Goal: Task Accomplishment & Management: Complete application form

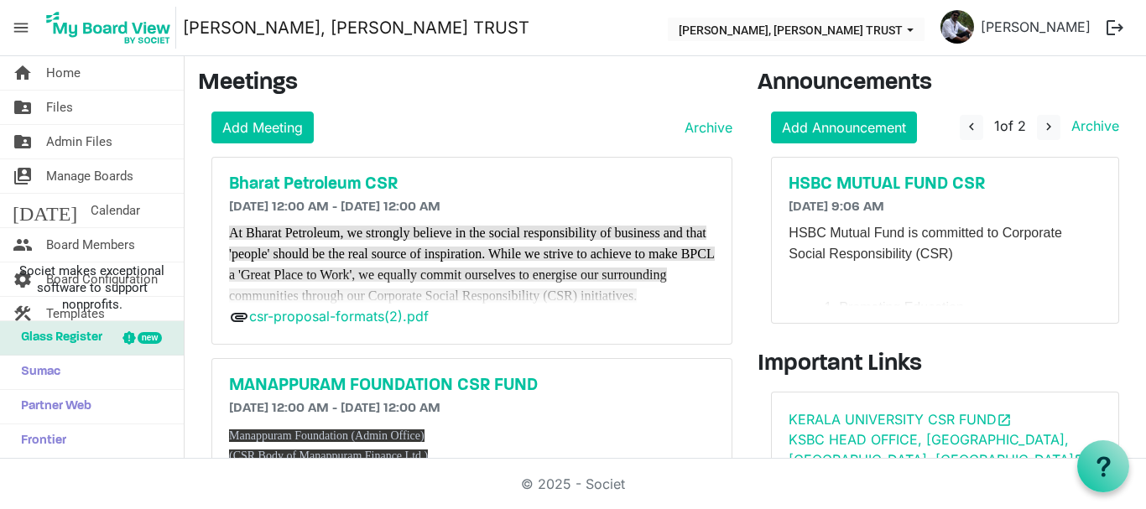
click at [21, 34] on span "menu" at bounding box center [21, 28] width 32 height 32
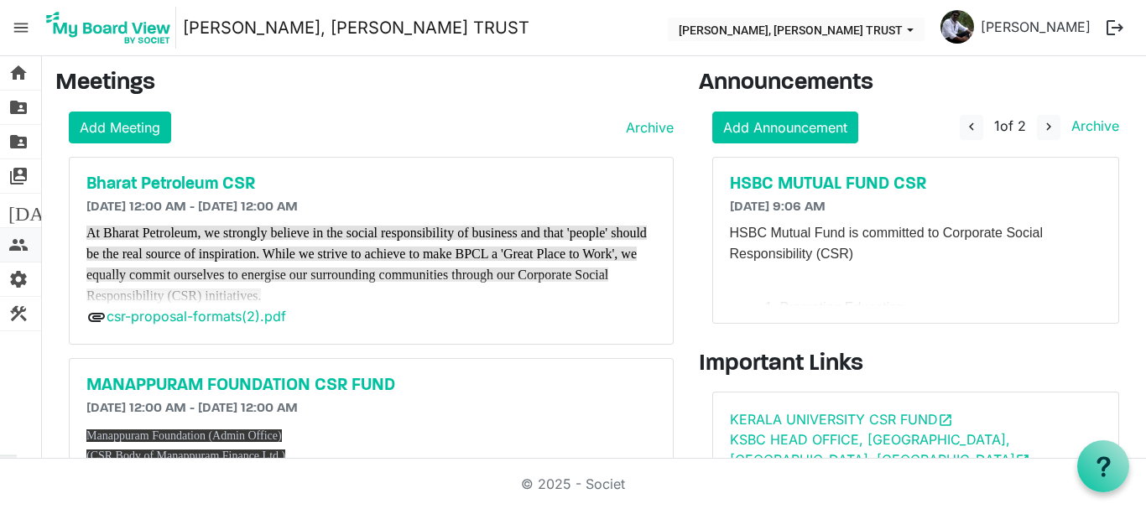
click at [17, 243] on span "people" at bounding box center [18, 245] width 20 height 34
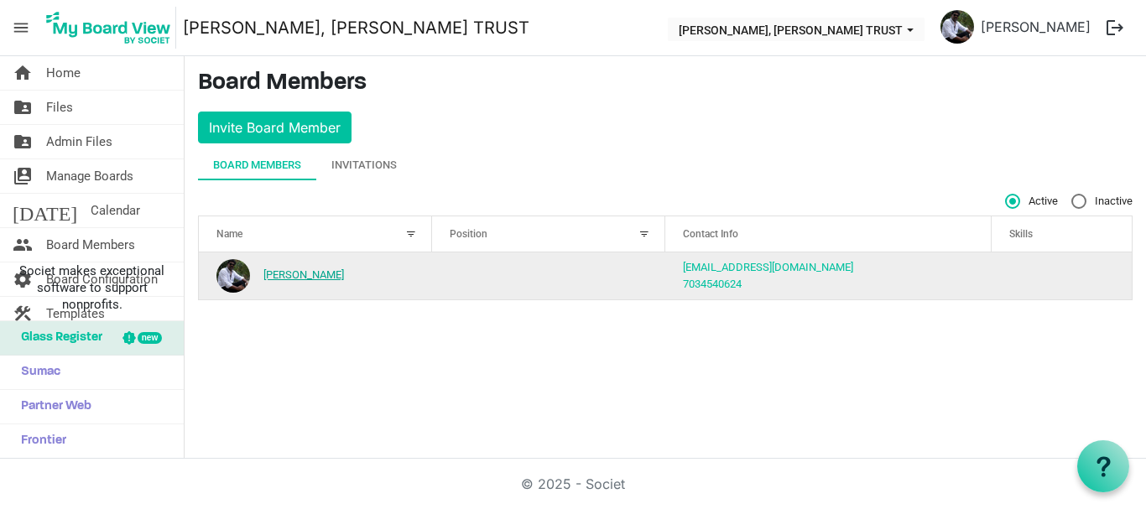
click at [309, 272] on link "[PERSON_NAME]" at bounding box center [303, 274] width 81 height 13
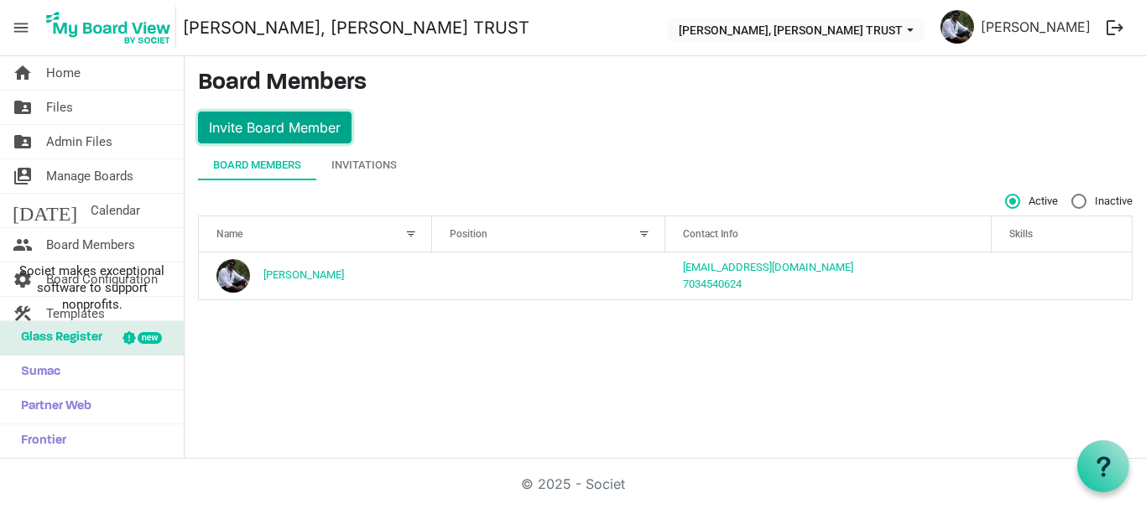
click at [305, 138] on button "Invite Board Member" at bounding box center [274, 128] width 153 height 32
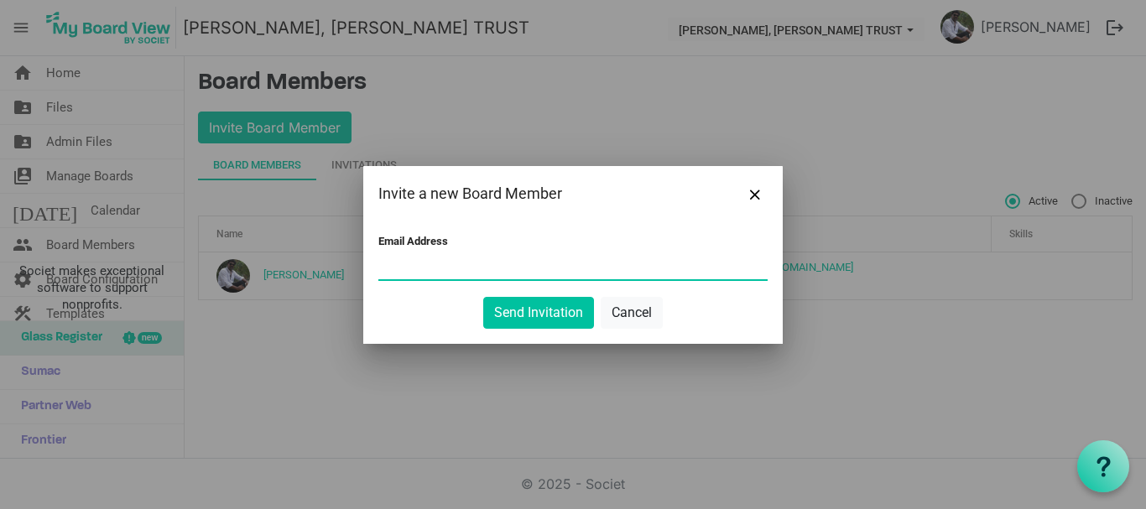
click at [422, 272] on input "Email Address" at bounding box center [572, 266] width 389 height 25
type input "[EMAIL_ADDRESS][DOMAIN_NAME]"
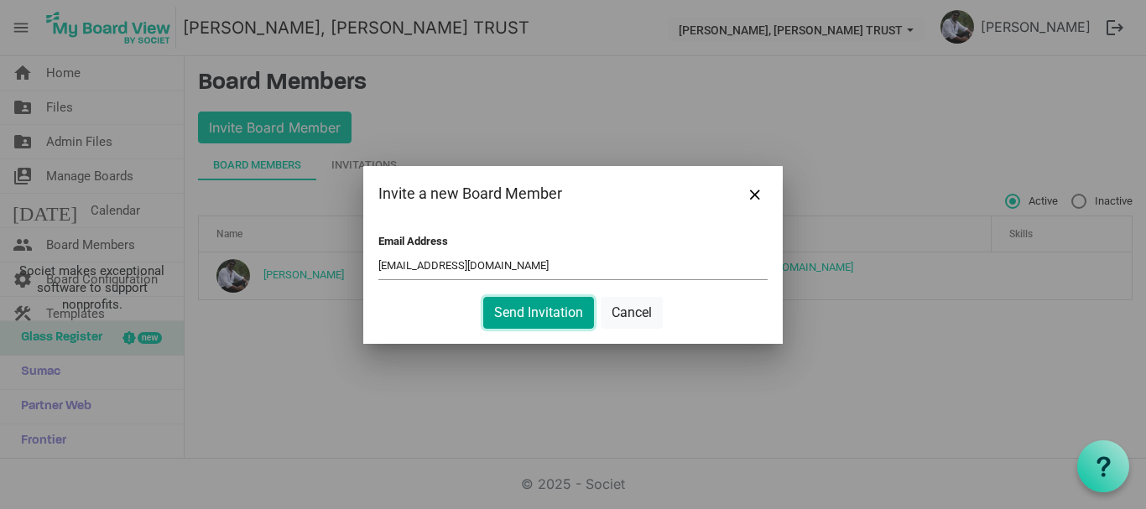
click at [523, 308] on button "Send Invitation" at bounding box center [538, 313] width 111 height 32
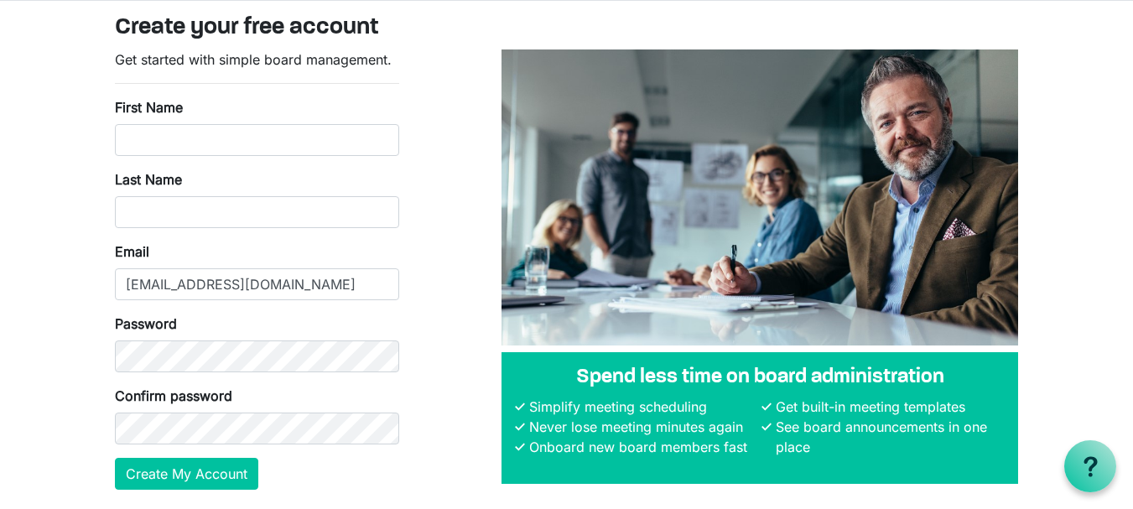
scroll to position [48, 0]
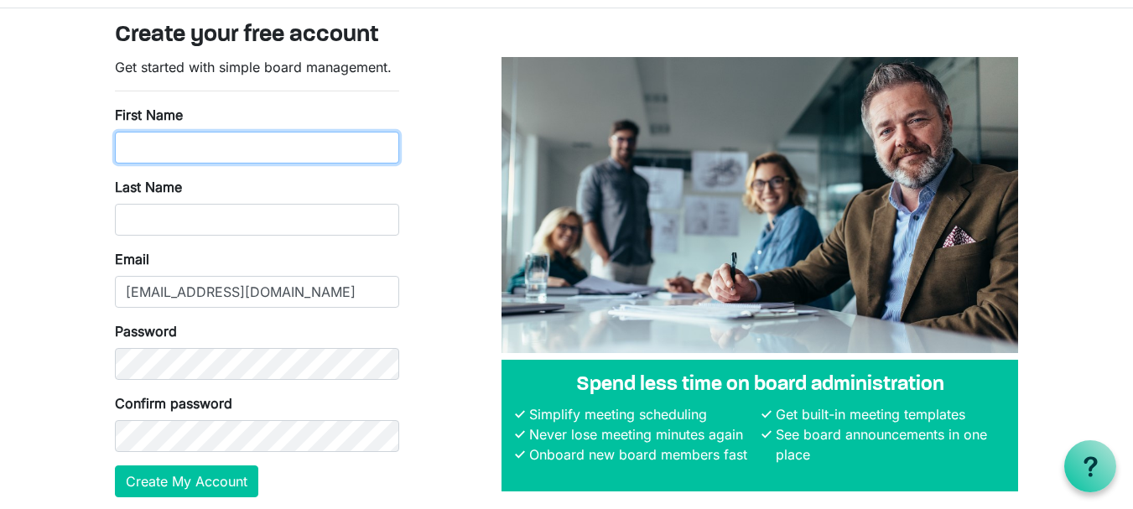
click at [233, 159] on input "First Name" at bounding box center [257, 148] width 284 height 32
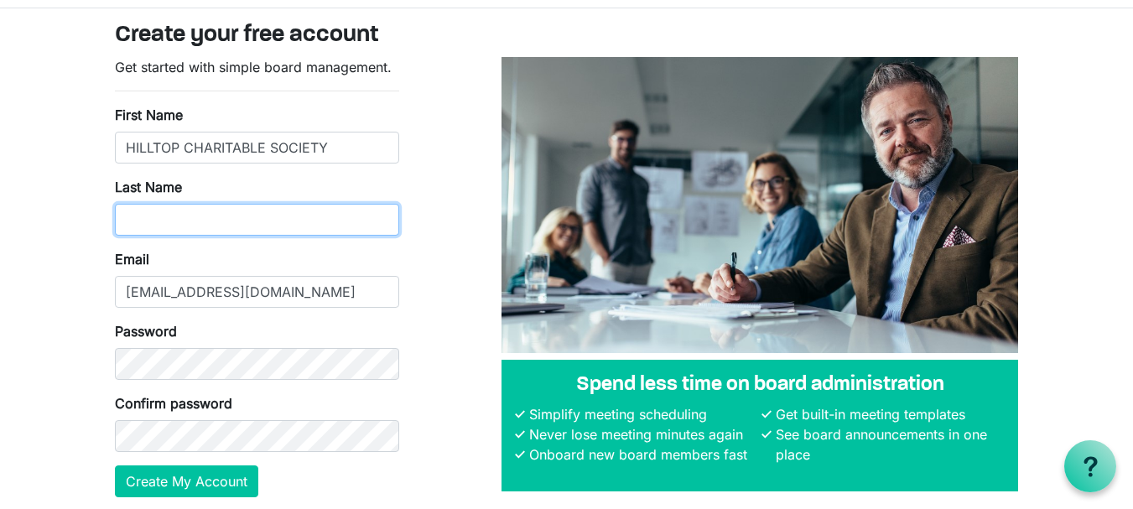
click at [171, 214] on input "Last Name" at bounding box center [257, 220] width 284 height 32
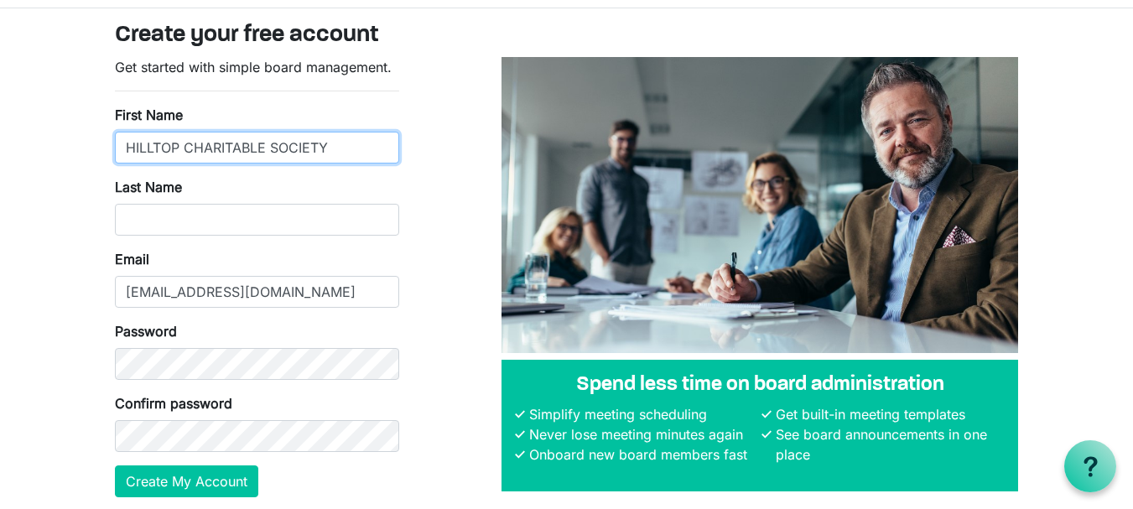
drag, startPoint x: 185, startPoint y: 145, endPoint x: 330, endPoint y: 153, distance: 144.5
click at [330, 153] on input "HILLTOP CHARITABLE SOCIETY" at bounding box center [257, 148] width 284 height 32
type input "HILLTOP"
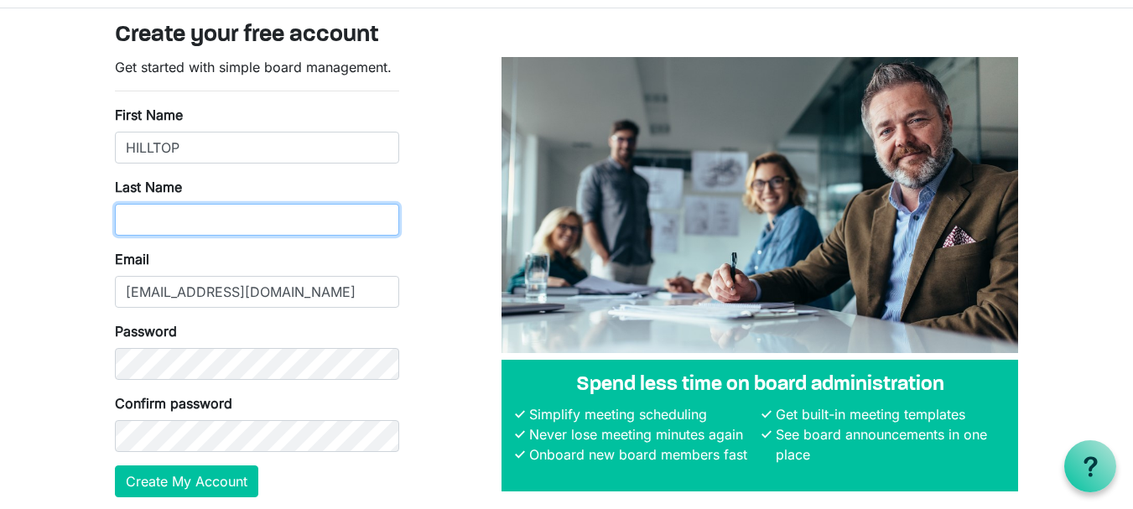
click at [154, 216] on input "Last Name" at bounding box center [257, 220] width 284 height 32
paste input "CHARITABLE SOCIETY"
type input "CHARITABLE SOCIETY"
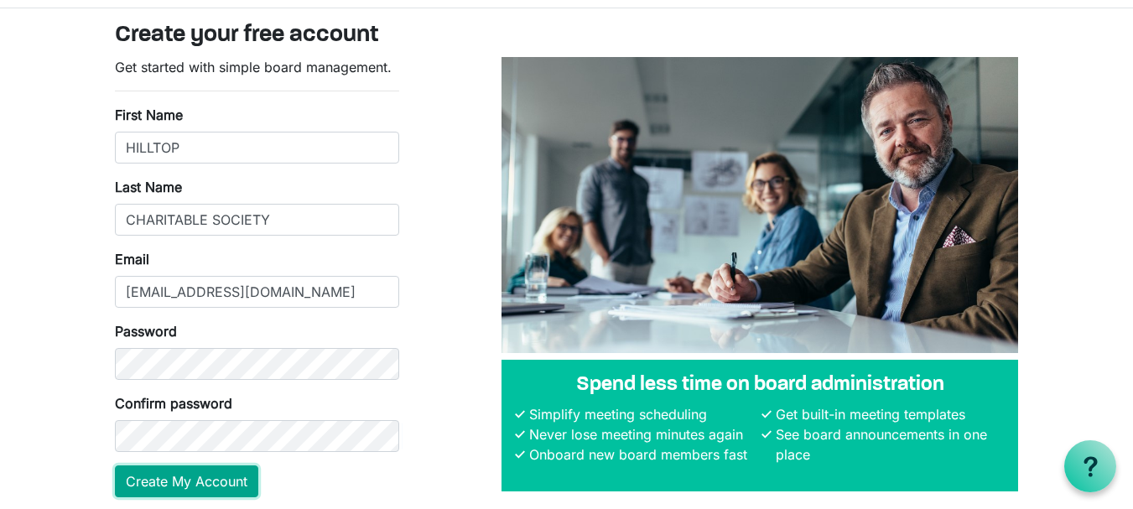
click at [174, 479] on button "Create My Account" at bounding box center [186, 481] width 143 height 32
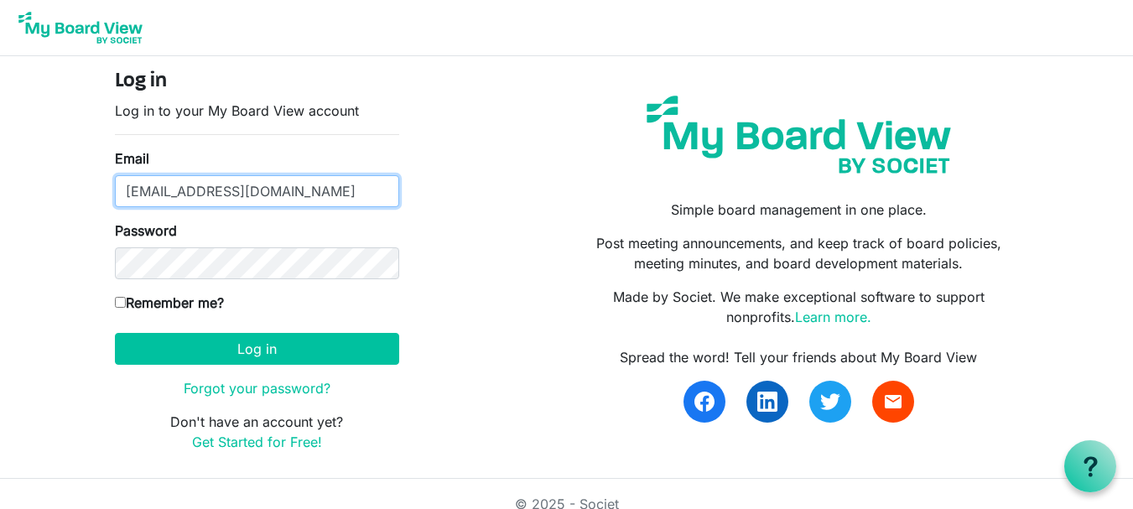
type input "theresabhavanvembuva@gmail.com"
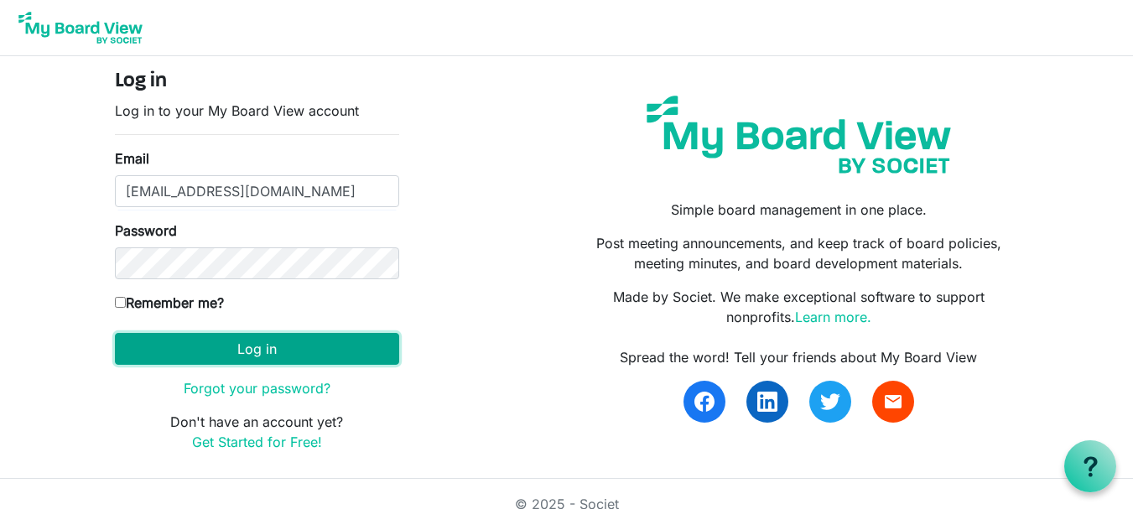
click at [242, 349] on button "Log in" at bounding box center [257, 349] width 284 height 32
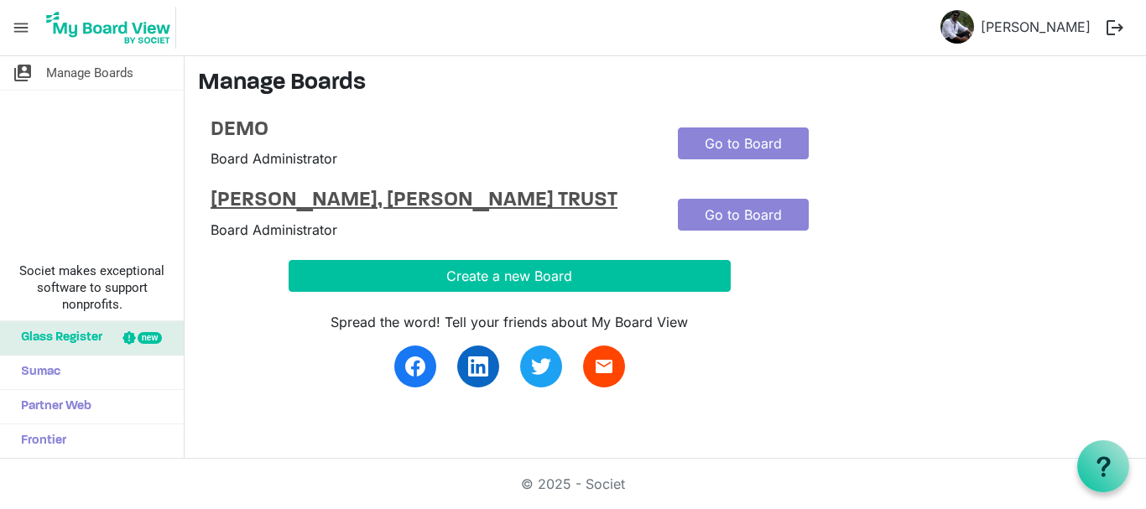
click at [367, 203] on h4 "[PERSON_NAME], [PERSON_NAME] TRUST" at bounding box center [432, 201] width 442 height 24
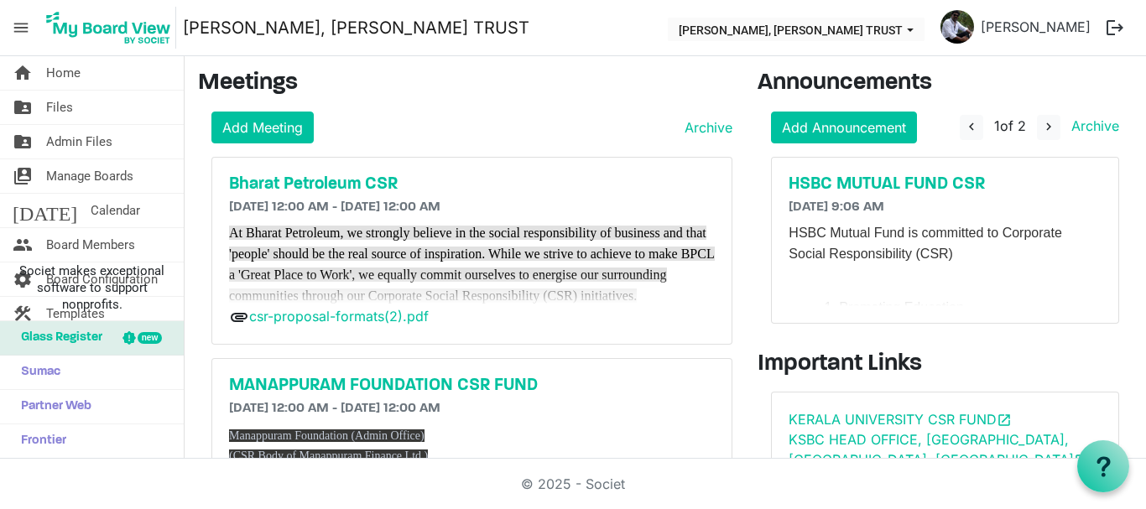
click at [23, 34] on span "menu" at bounding box center [21, 28] width 32 height 32
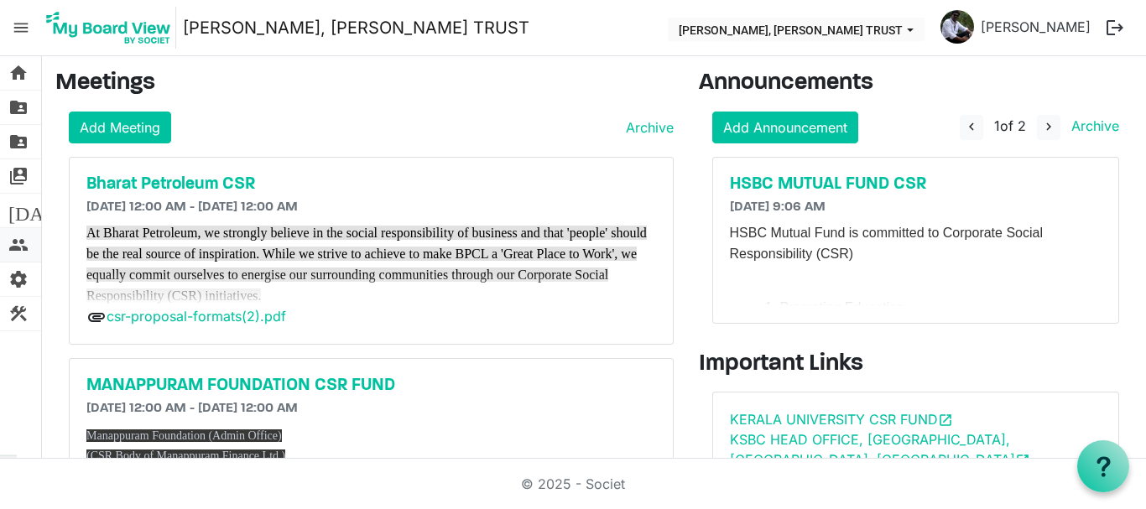
click at [23, 242] on span "people" at bounding box center [18, 245] width 20 height 34
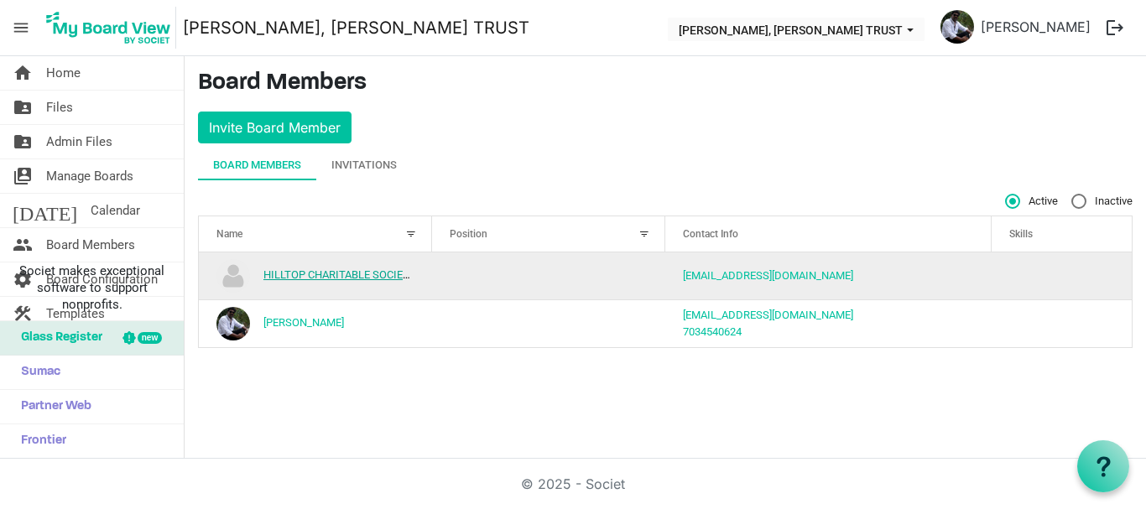
click at [371, 278] on link "HILLTOP CHARITABLE SOCIETY" at bounding box center [339, 274] width 153 height 13
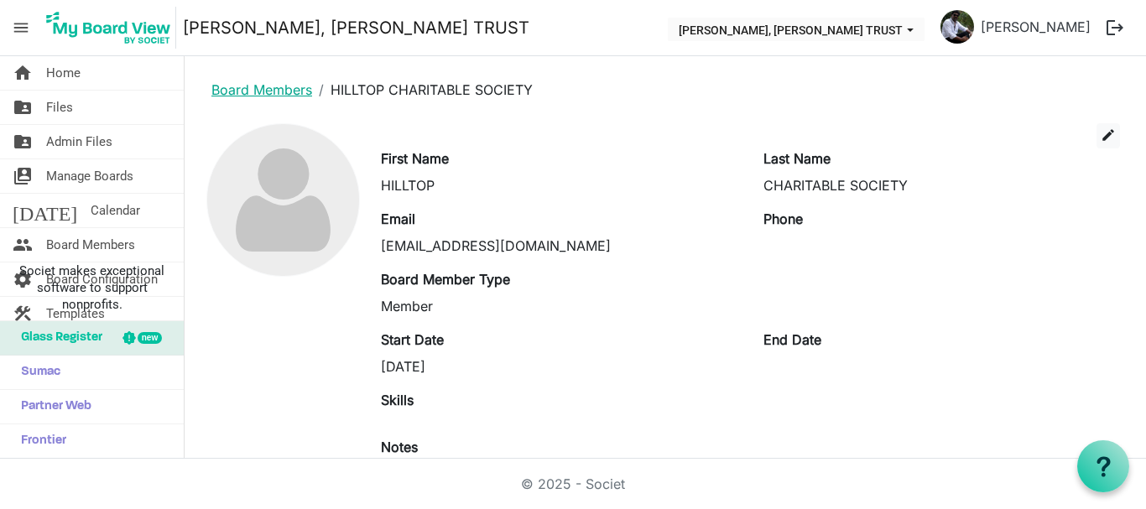
click at [252, 84] on link "Board Members" at bounding box center [261, 89] width 101 height 17
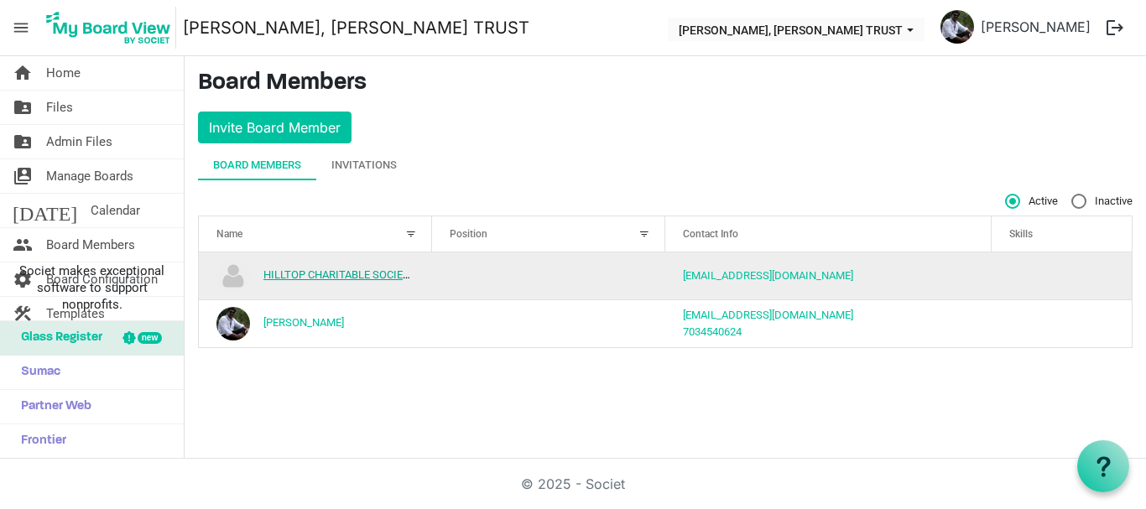
click at [338, 278] on link "HILLTOP CHARITABLE SOCIETY" at bounding box center [339, 274] width 153 height 13
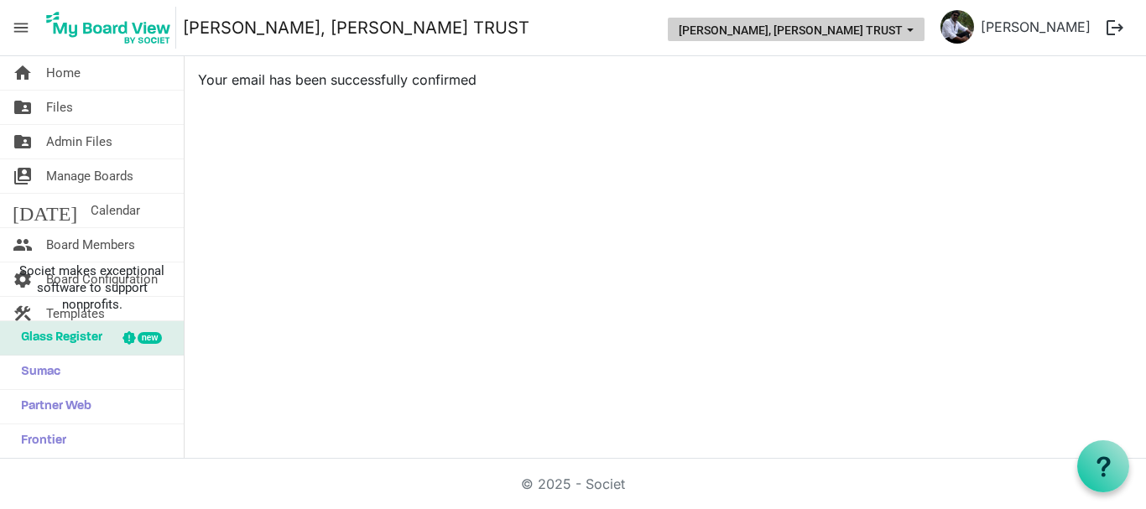
click at [751, 33] on button "[PERSON_NAME], [PERSON_NAME] TRUST" at bounding box center [796, 29] width 257 height 23
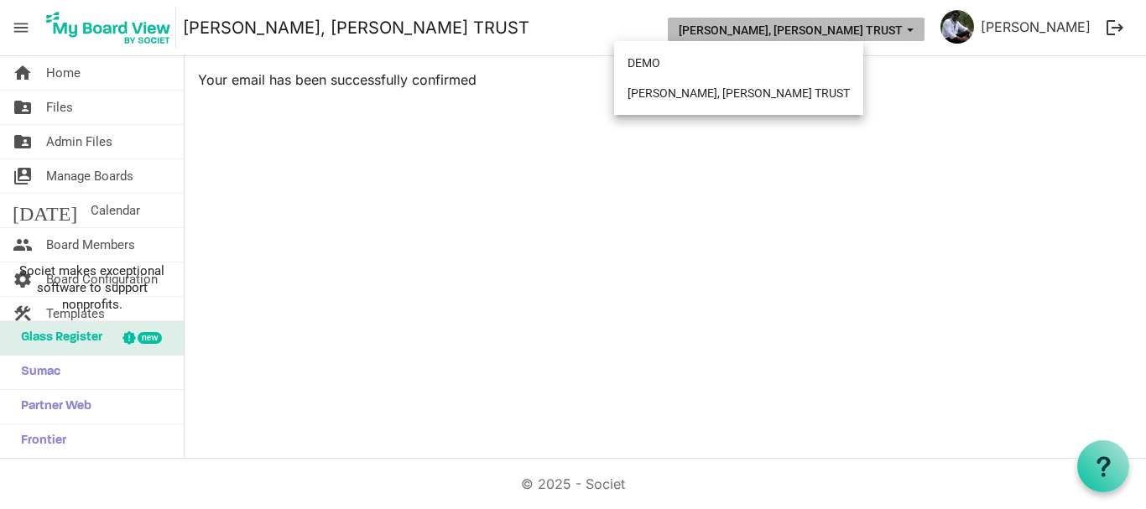
click at [751, 33] on button "[PERSON_NAME], [PERSON_NAME] TRUST" at bounding box center [796, 29] width 257 height 23
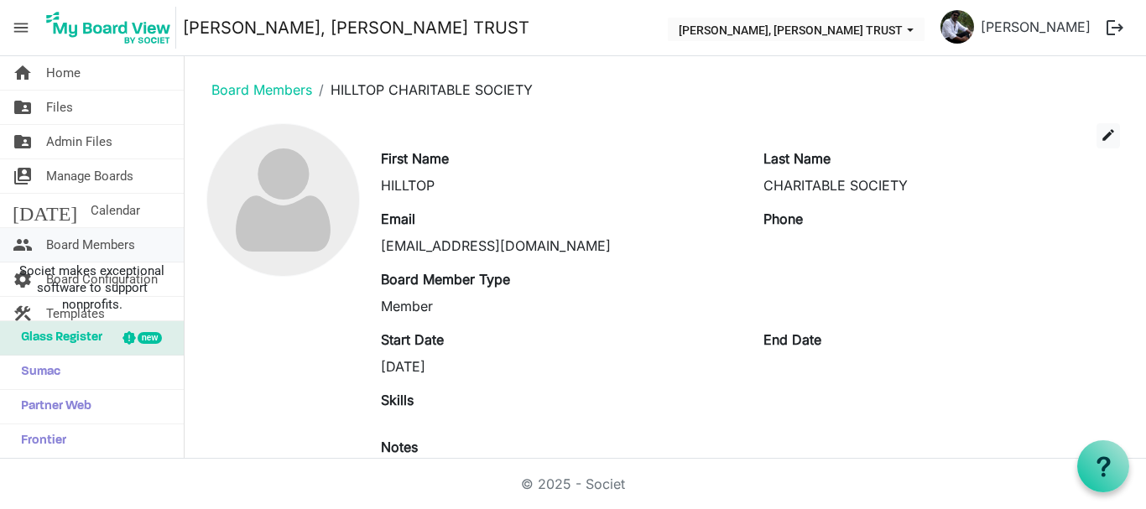
click at [96, 247] on span "Board Members" at bounding box center [90, 245] width 89 height 34
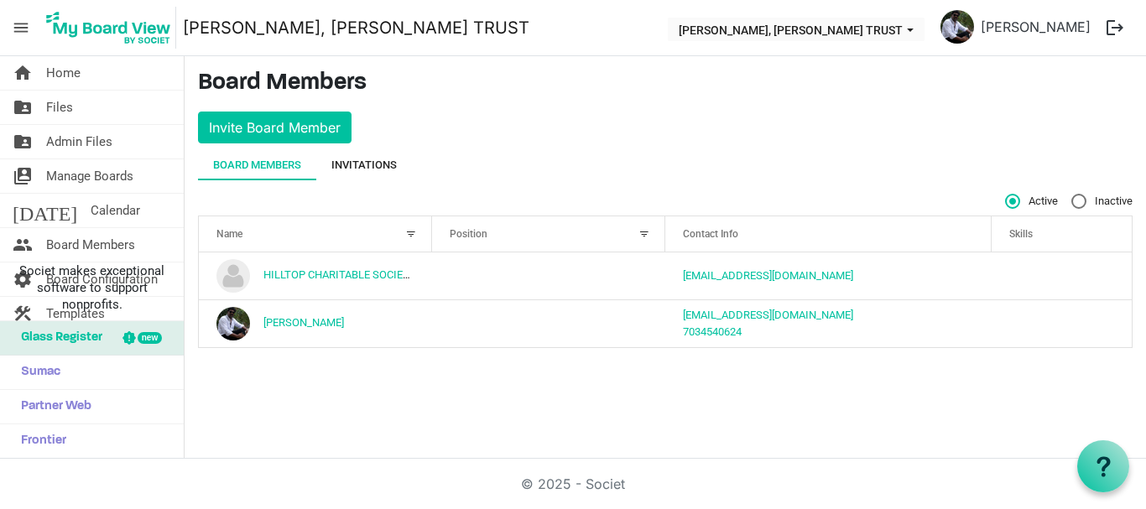
click at [383, 160] on div "Invitations" at bounding box center [363, 165] width 65 height 17
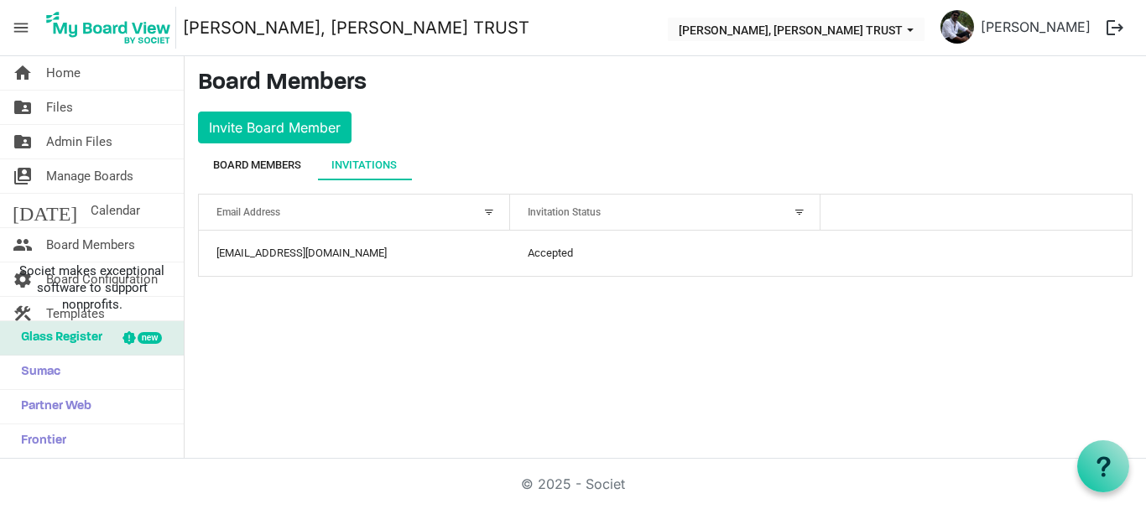
click at [288, 164] on div "Board Members" at bounding box center [257, 165] width 88 height 17
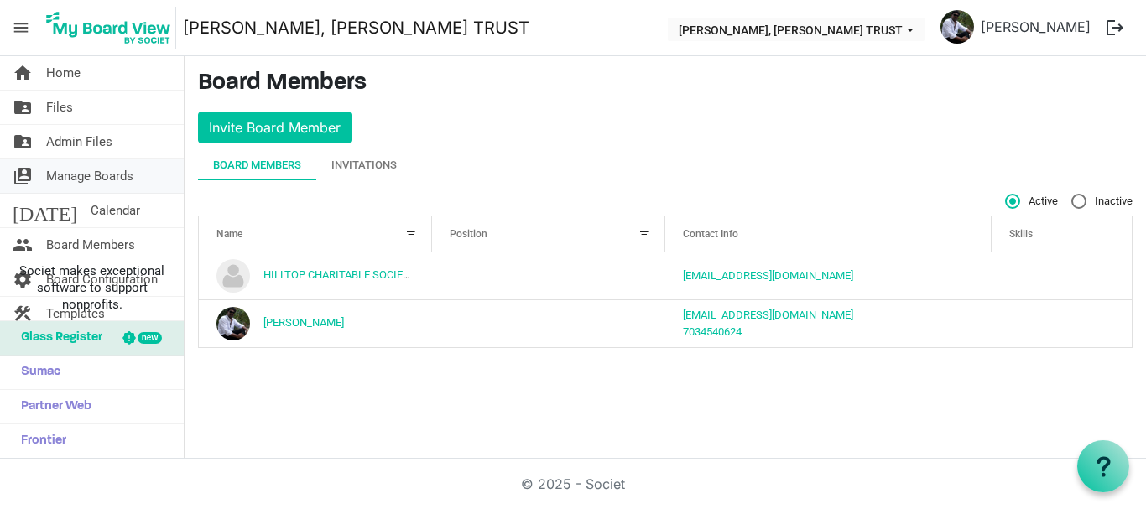
click at [82, 173] on span "Manage Boards" at bounding box center [89, 176] width 87 height 34
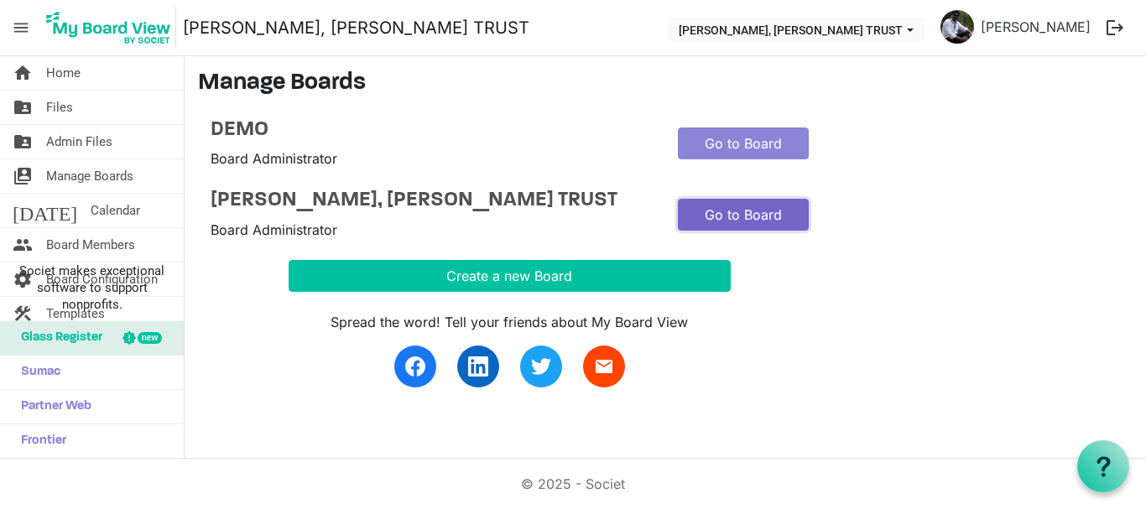
click at [725, 229] on link "Go to Board" at bounding box center [743, 215] width 131 height 32
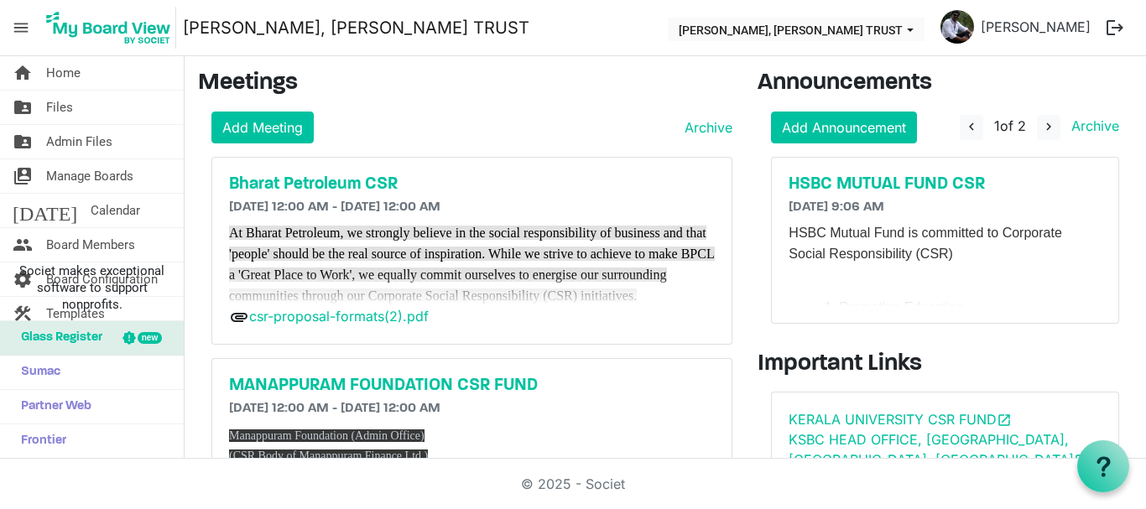
click at [820, 145] on div "Add Announcement navigate_before 1 of 2 navigate_next Archive HSBC MUTUAL FUND …" at bounding box center [944, 225] width 375 height 226
click at [789, 125] on link "Add Announcement" at bounding box center [844, 128] width 146 height 32
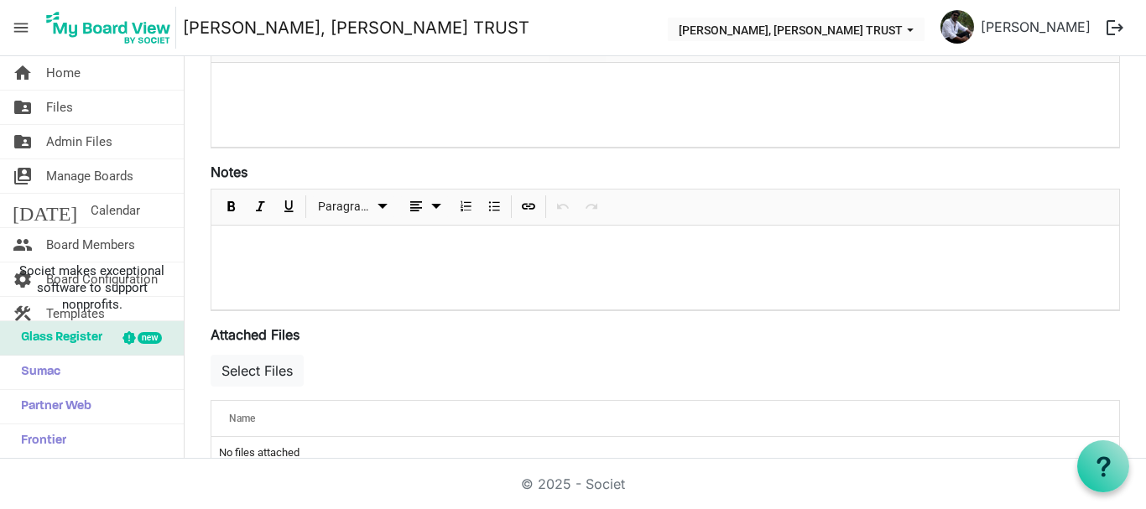
scroll to position [356, 0]
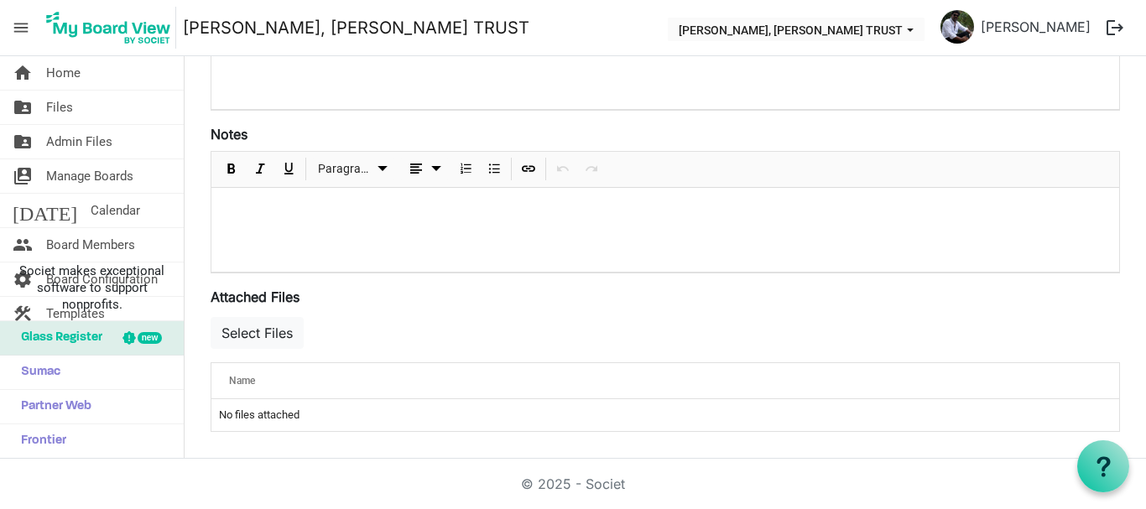
click at [273, 413] on td "No files attached" at bounding box center [664, 415] width 907 height 32
click at [286, 231] on div at bounding box center [664, 230] width 907 height 84
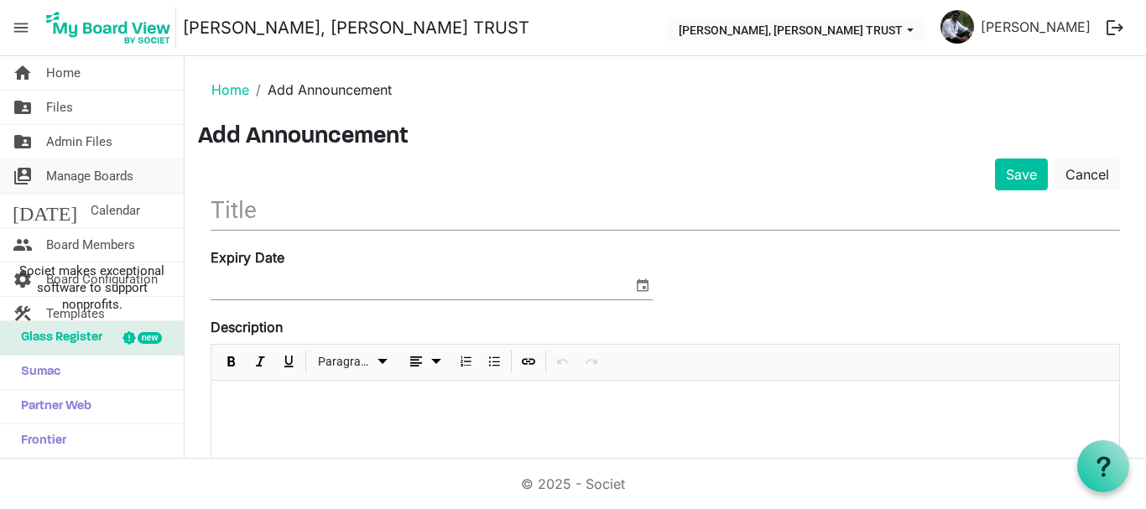
click at [94, 174] on span "Manage Boards" at bounding box center [89, 176] width 87 height 34
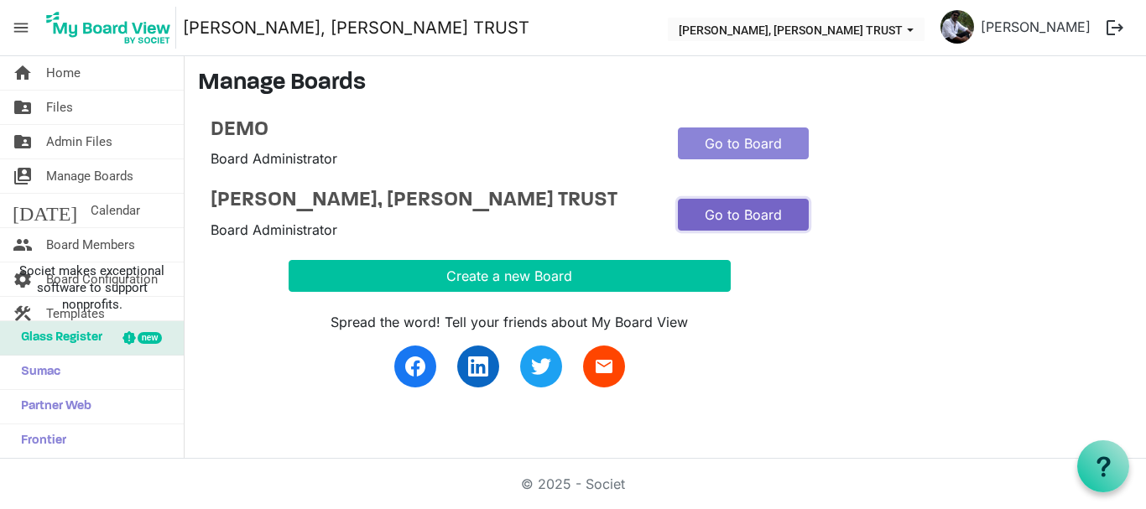
click at [728, 226] on link "Go to Board" at bounding box center [743, 215] width 131 height 32
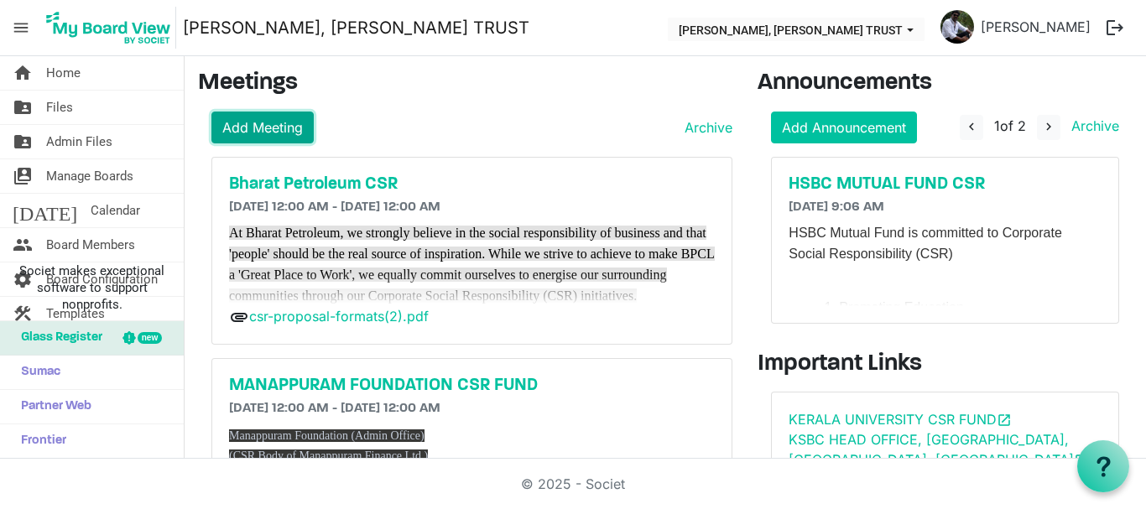
click at [242, 134] on link "Add Meeting" at bounding box center [262, 128] width 102 height 32
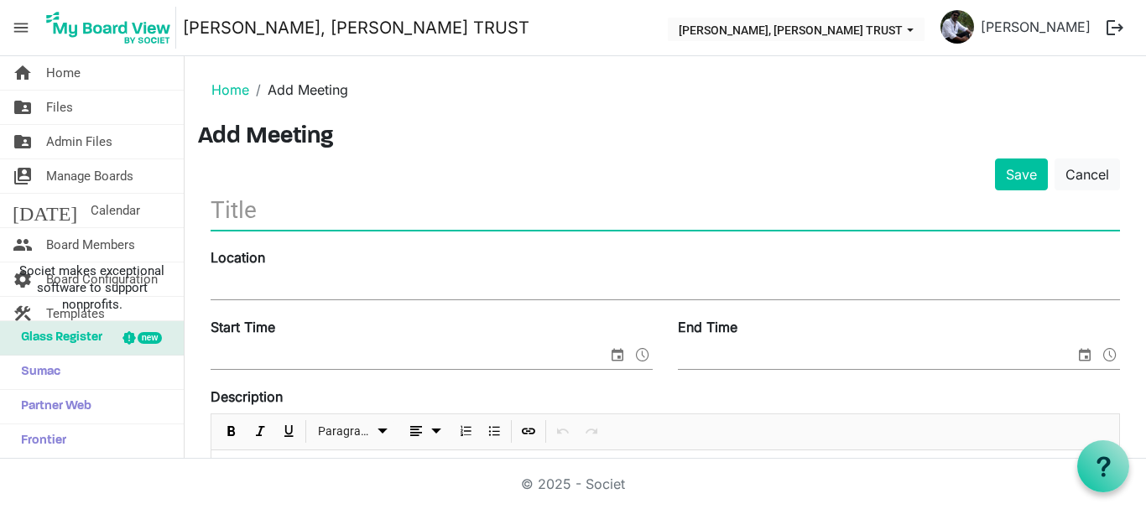
click at [261, 219] on input "text" at bounding box center [665, 209] width 909 height 39
type input "HCL Grant"
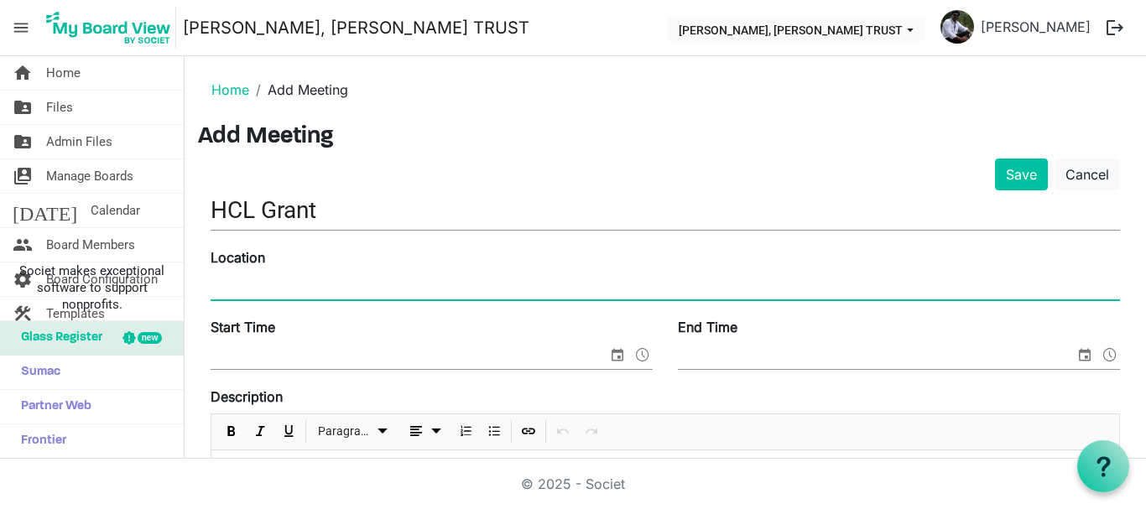
click at [252, 288] on input "Location" at bounding box center [665, 286] width 909 height 25
type input "kannur"
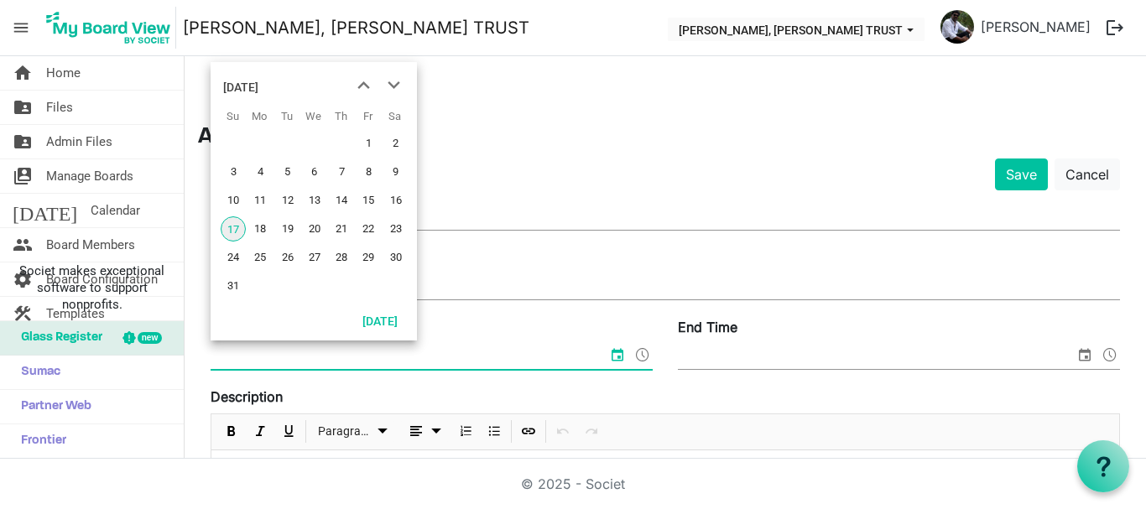
click at [276, 354] on input "Start Time" at bounding box center [409, 356] width 397 height 25
click at [239, 229] on span "17" at bounding box center [233, 228] width 25 height 25
type input "8/17/2025 12:00 AM"
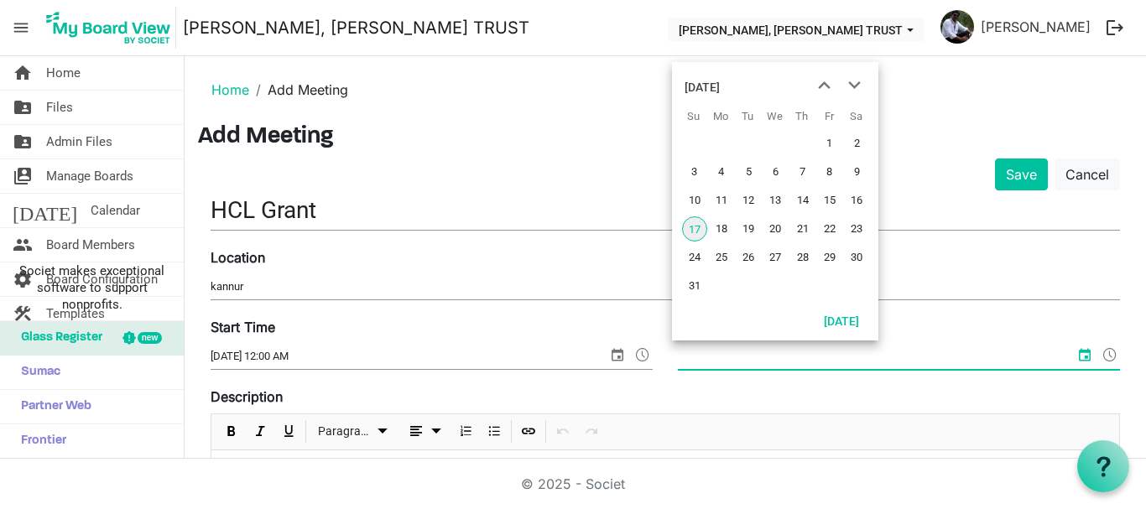
click at [714, 353] on input "End Time" at bounding box center [876, 356] width 397 height 25
click at [724, 231] on span "18" at bounding box center [721, 228] width 25 height 25
type input "8/18/2025 12:00 AM"
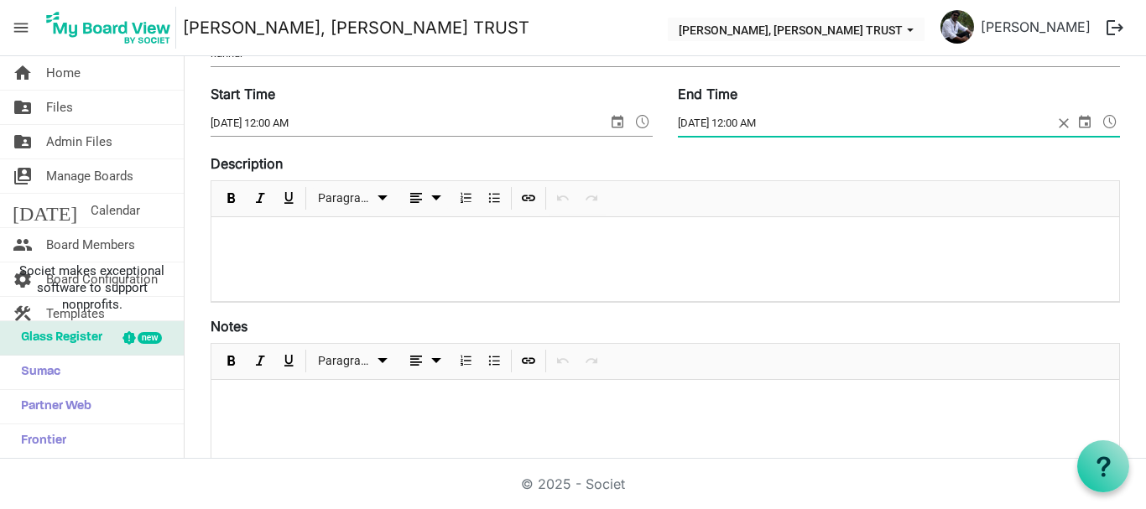
scroll to position [247, 0]
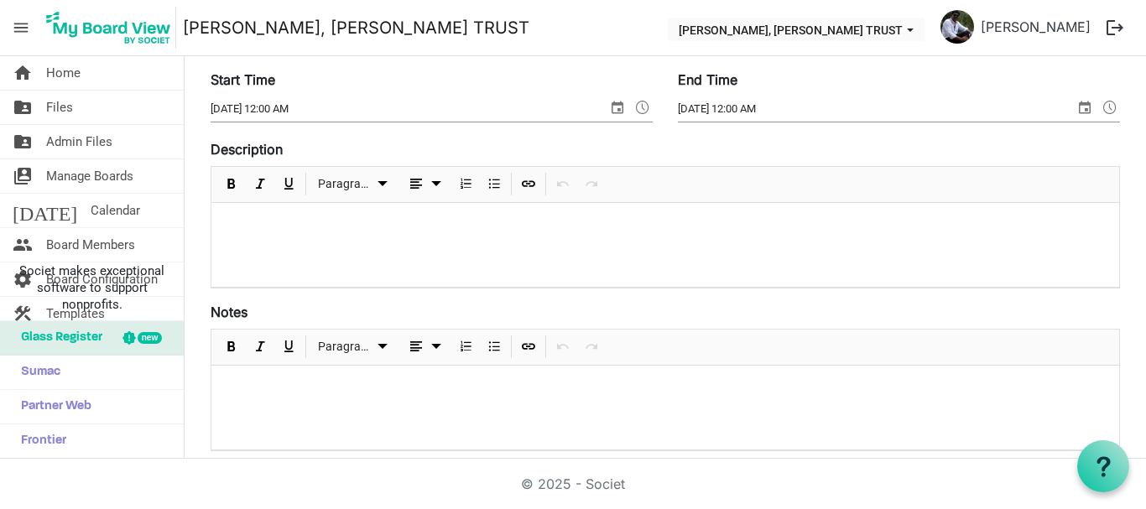
click at [309, 230] on p at bounding box center [665, 225] width 881 height 18
click at [245, 391] on p at bounding box center [665, 388] width 881 height 18
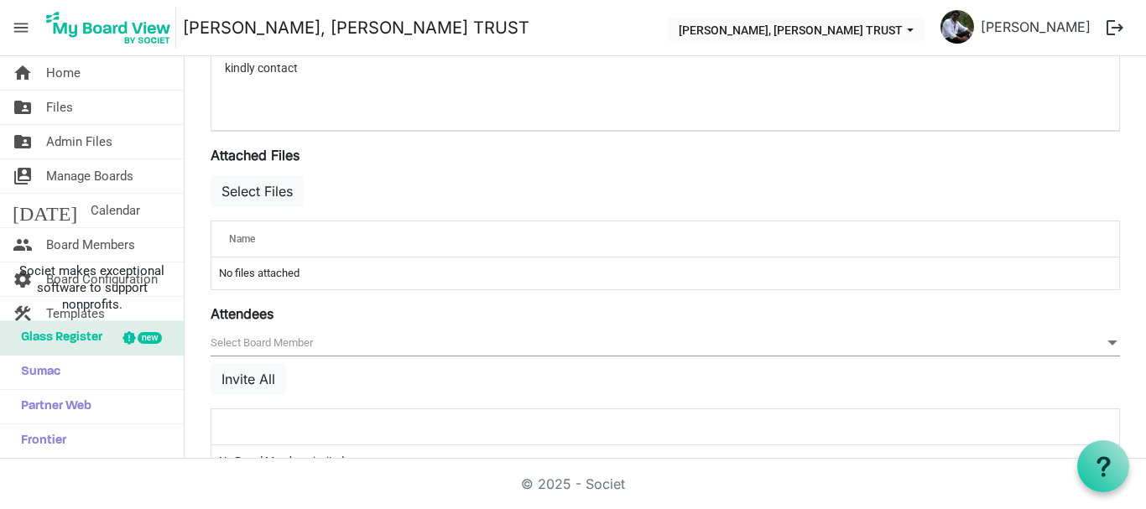
scroll to position [613, 0]
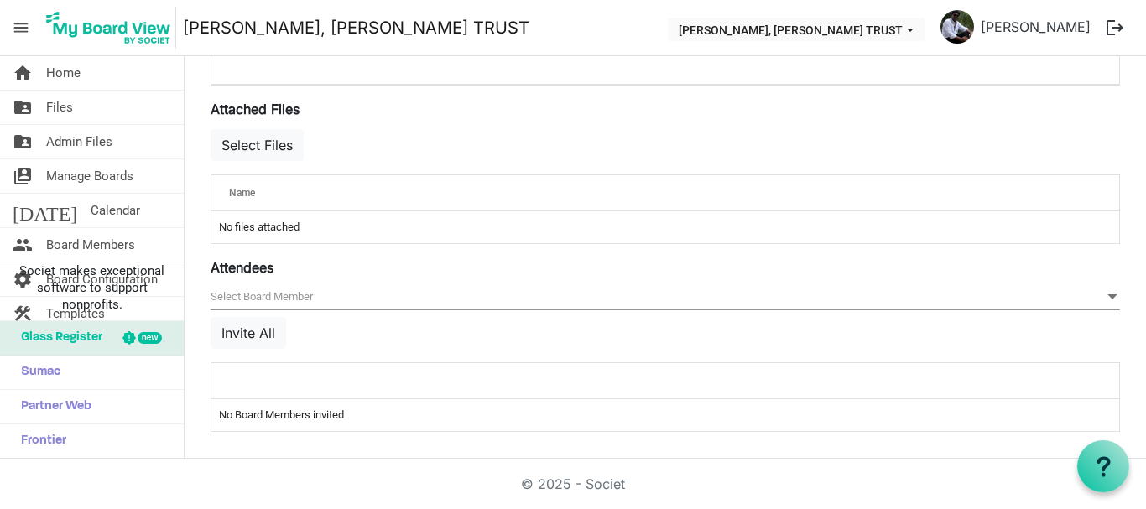
click at [278, 391] on div at bounding box center [612, 380] width 779 height 24
click at [302, 370] on div at bounding box center [612, 380] width 779 height 24
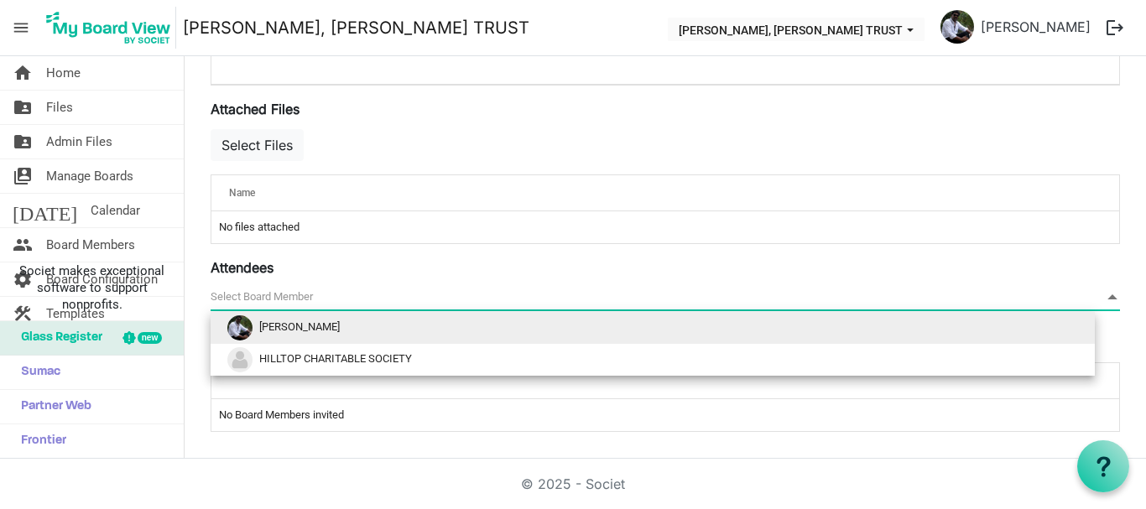
click at [285, 294] on span "null" at bounding box center [665, 297] width 909 height 26
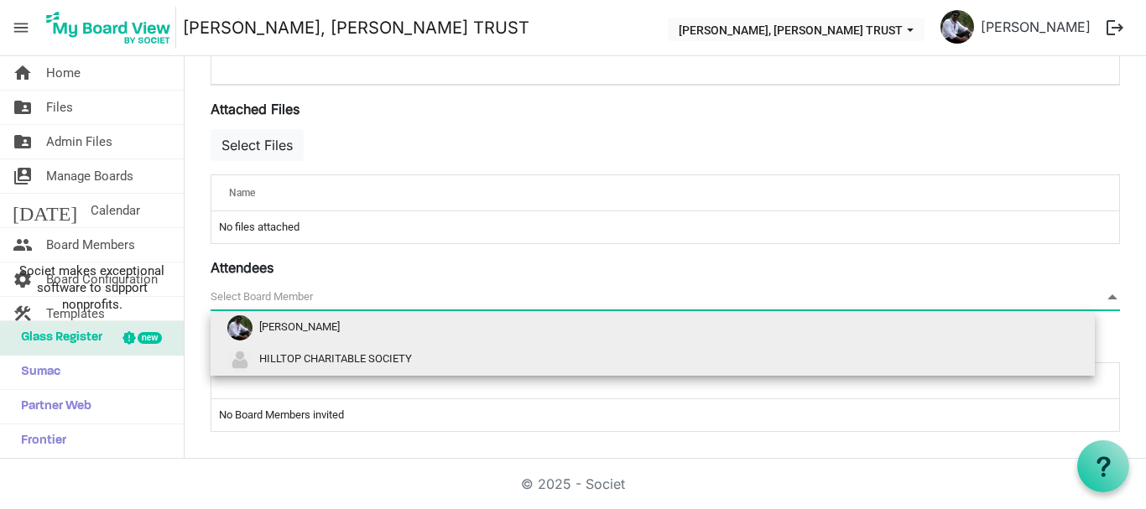
click at [302, 368] on li "HILLTOP CHARITABLE SOCIETY" at bounding box center [653, 360] width 884 height 32
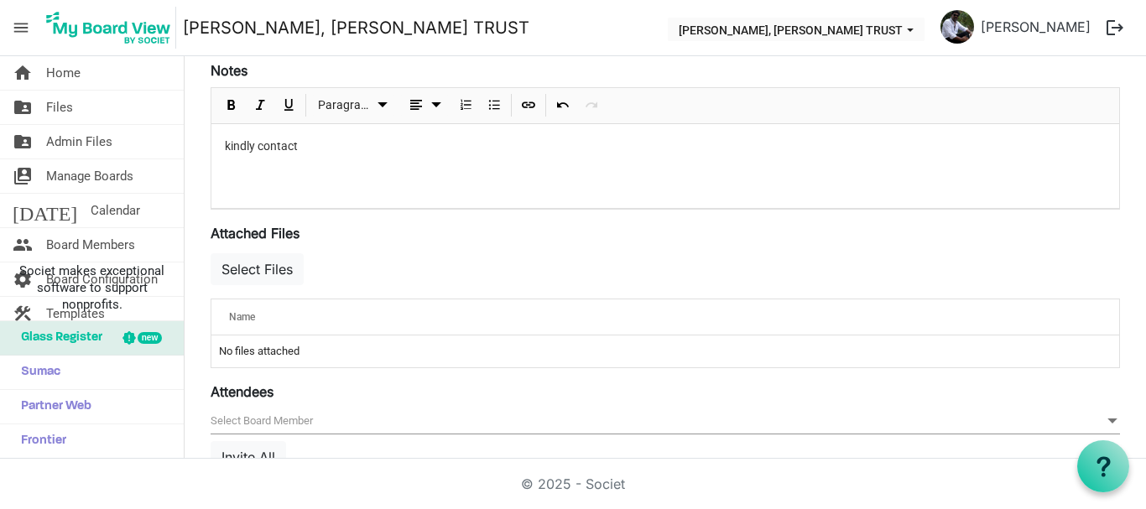
scroll to position [481, 0]
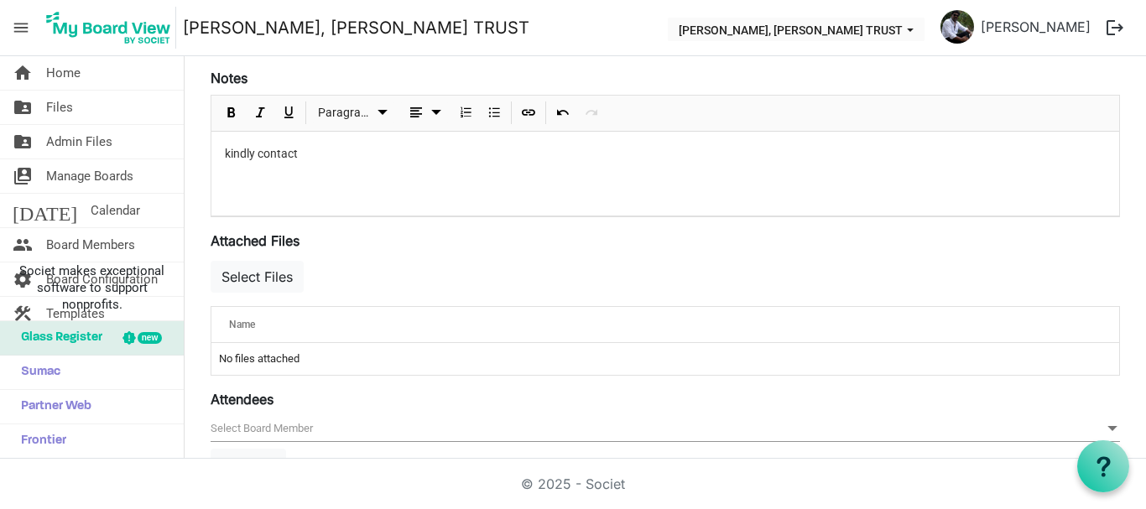
click at [264, 326] on div "Name" at bounding box center [612, 324] width 779 height 24
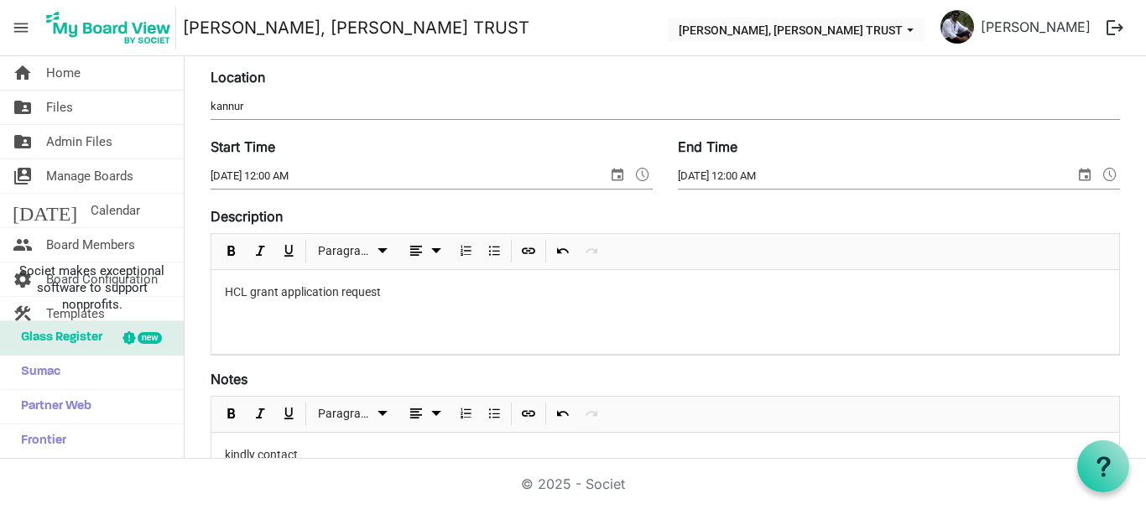
scroll to position [0, 0]
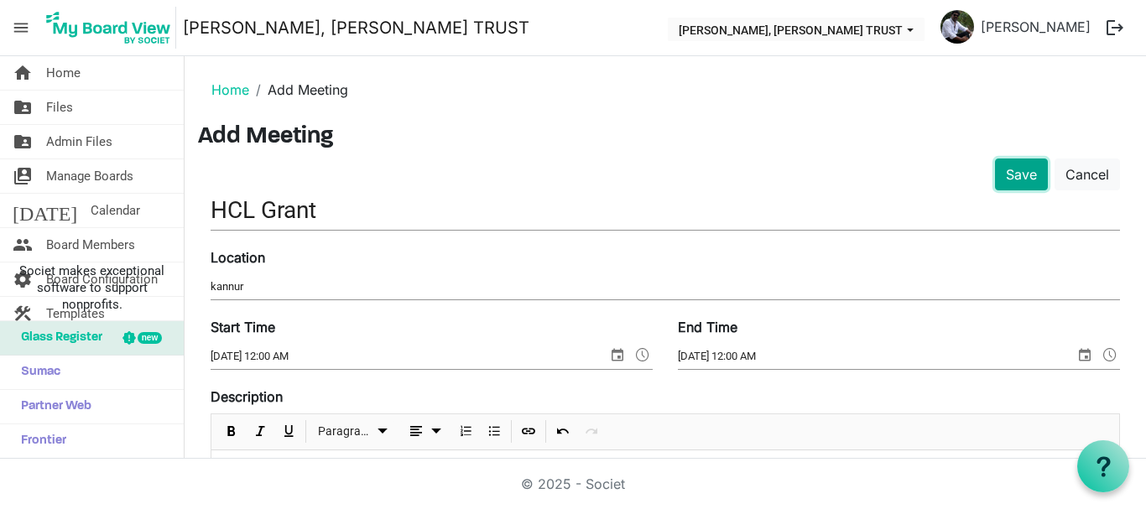
click at [1007, 176] on button "Save" at bounding box center [1021, 175] width 53 height 32
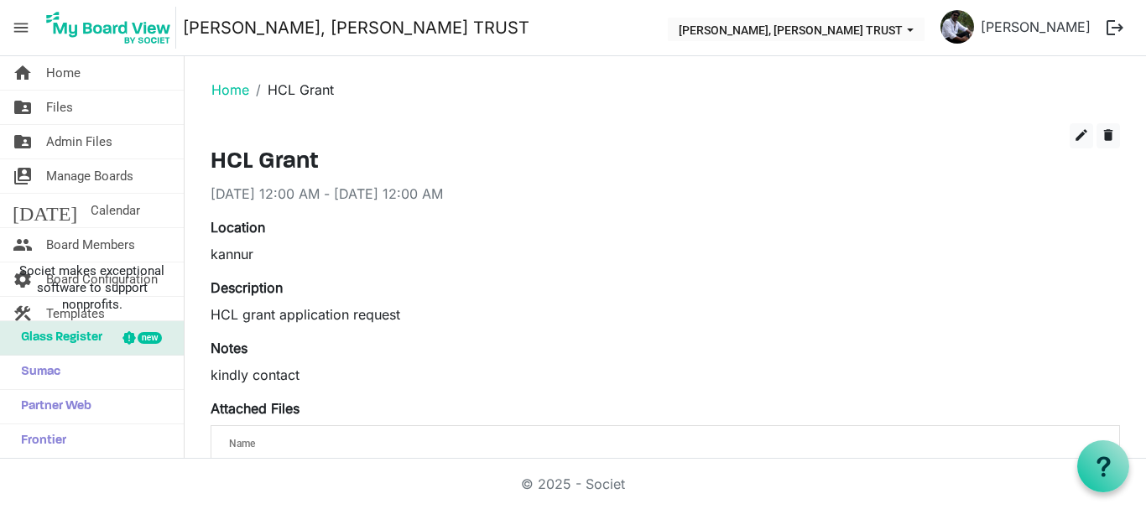
click at [1110, 24] on button "logout" at bounding box center [1114, 27] width 35 height 35
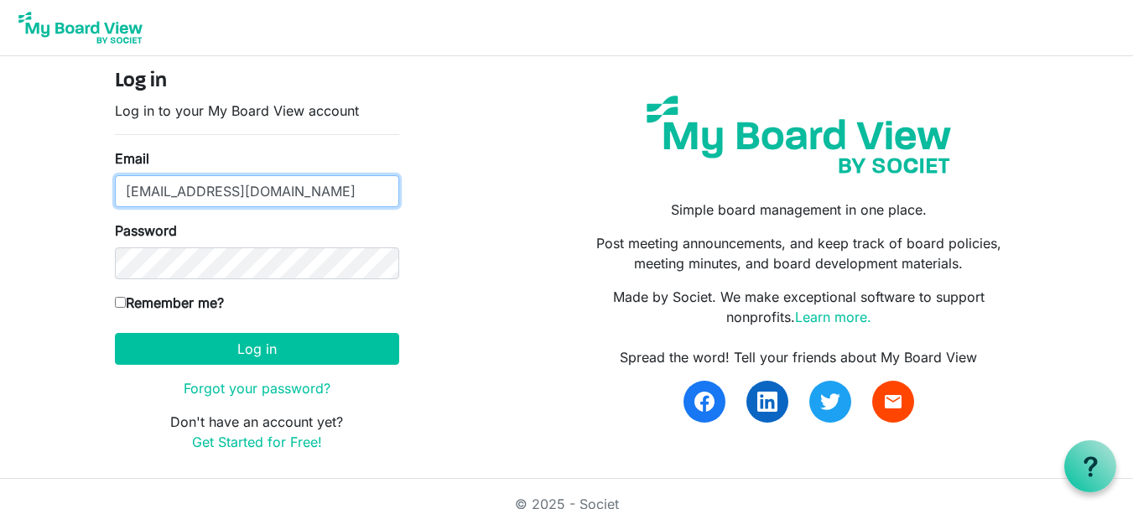
type input "[EMAIL_ADDRESS][DOMAIN_NAME]"
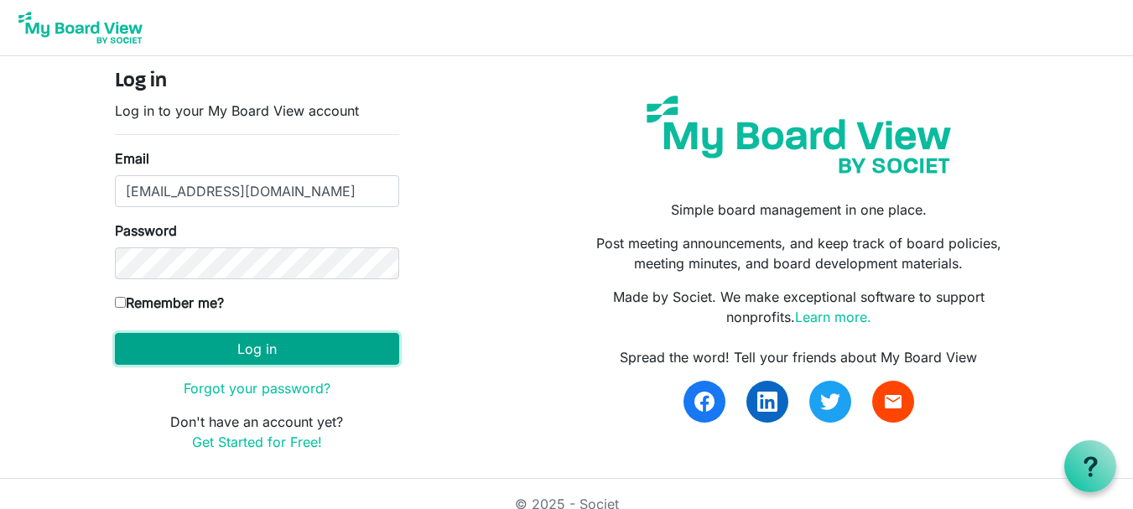
click at [231, 344] on button "Log in" at bounding box center [257, 349] width 284 height 32
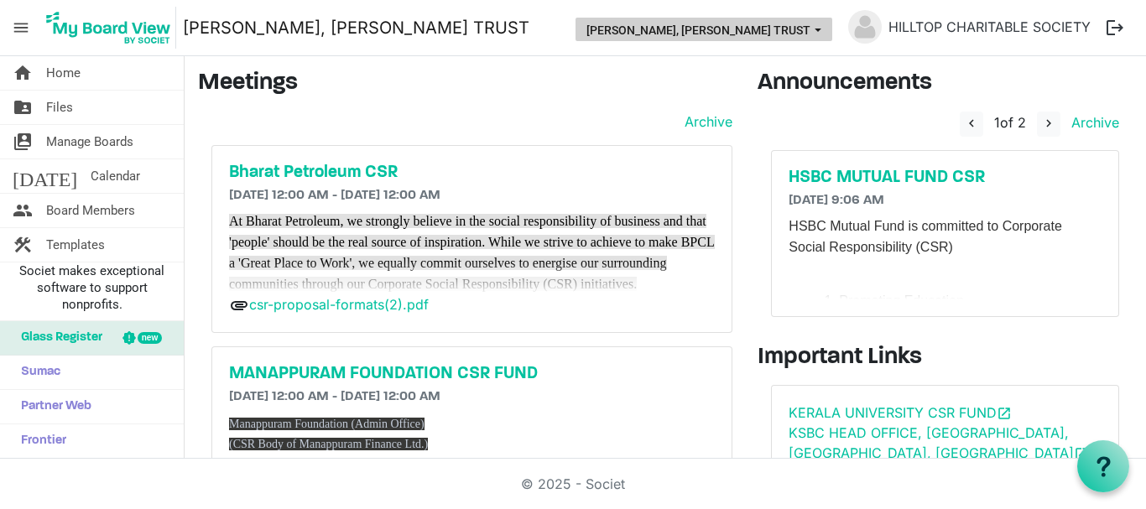
click at [808, 29] on button "[PERSON_NAME], [PERSON_NAME] TRUST" at bounding box center [703, 29] width 257 height 23
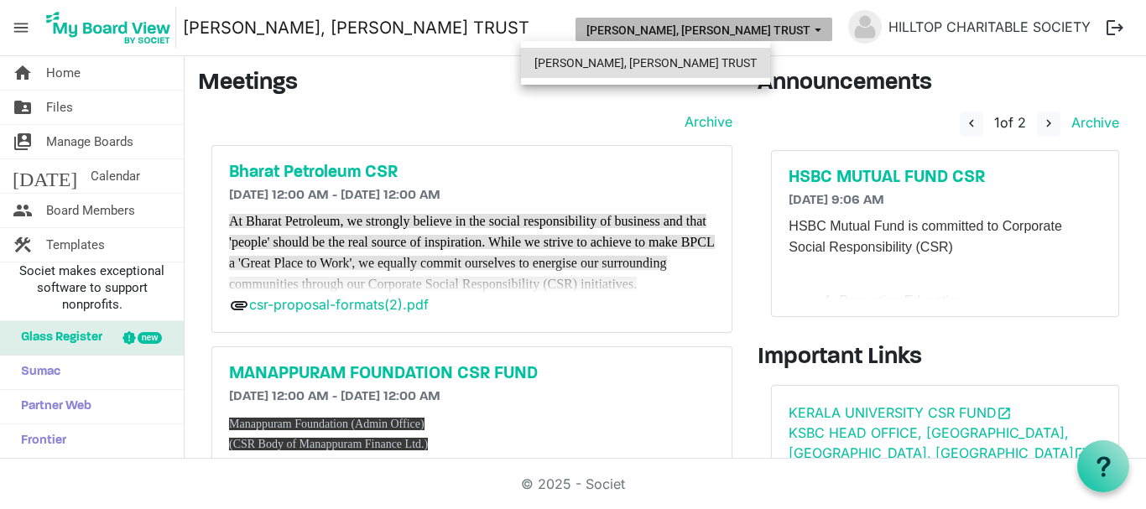
click at [704, 65] on li "[PERSON_NAME], [PERSON_NAME] TRUST" at bounding box center [645, 63] width 249 height 30
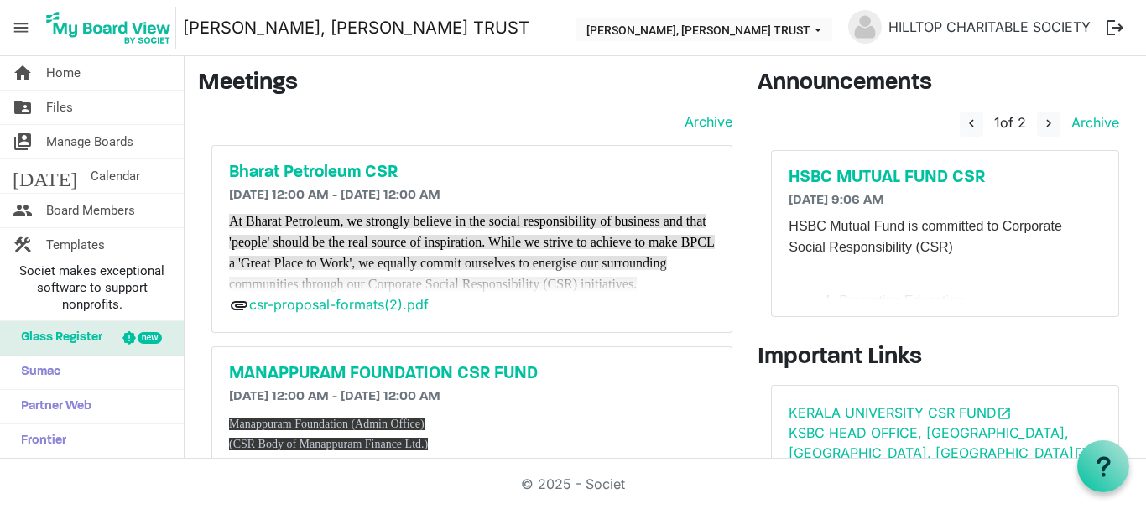
click at [299, 32] on link "[PERSON_NAME], [PERSON_NAME] TRUST" at bounding box center [356, 28] width 346 height 34
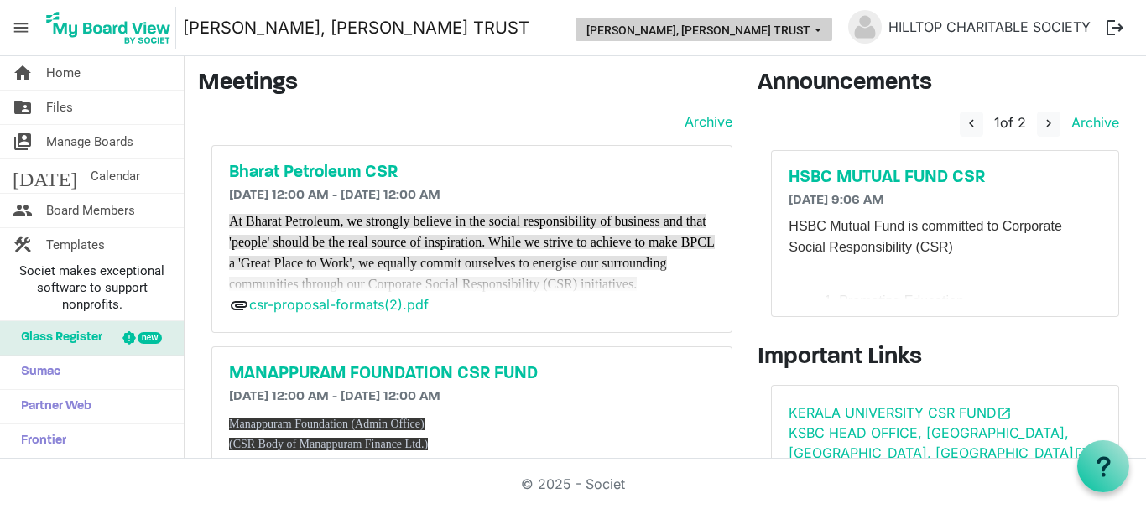
click at [822, 34] on button "[PERSON_NAME], [PERSON_NAME] TRUST" at bounding box center [703, 29] width 257 height 23
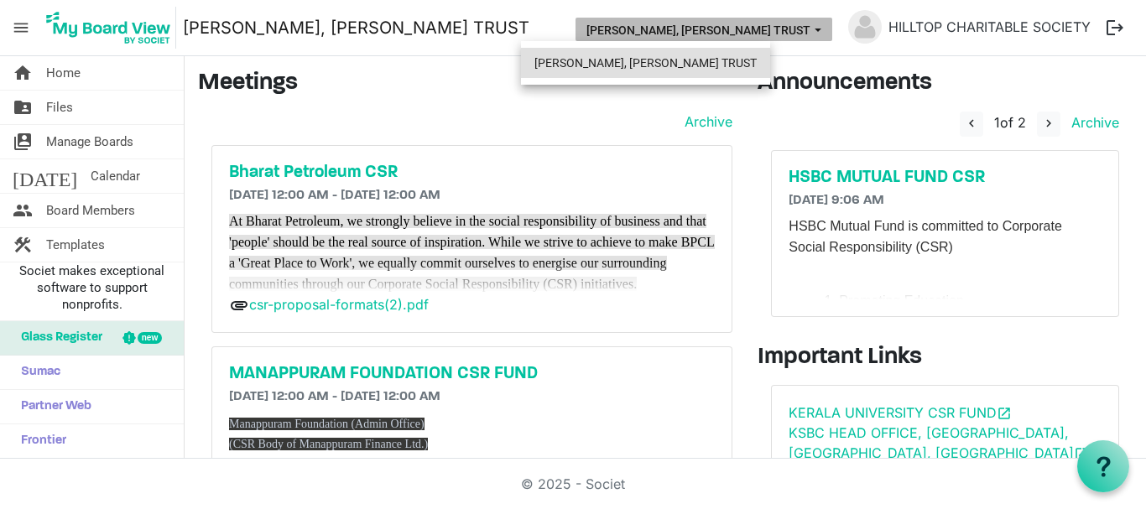
click at [748, 70] on li "[PERSON_NAME], [PERSON_NAME] TRUST" at bounding box center [645, 63] width 249 height 30
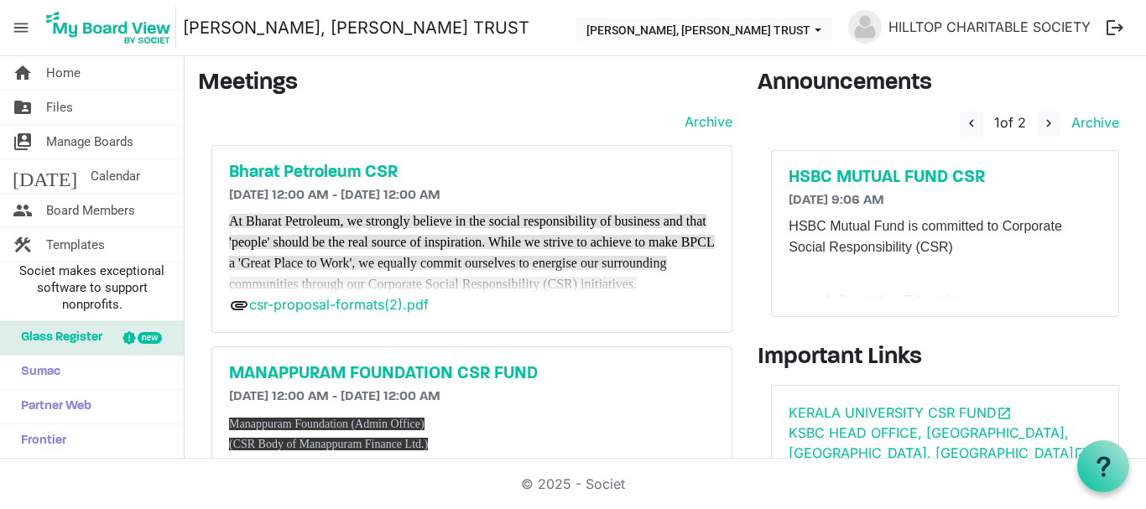
click at [862, 33] on img at bounding box center [865, 27] width 34 height 34
click at [973, 29] on link "HILLTOP CHARITABLE SOCIETY" at bounding box center [989, 27] width 216 height 34
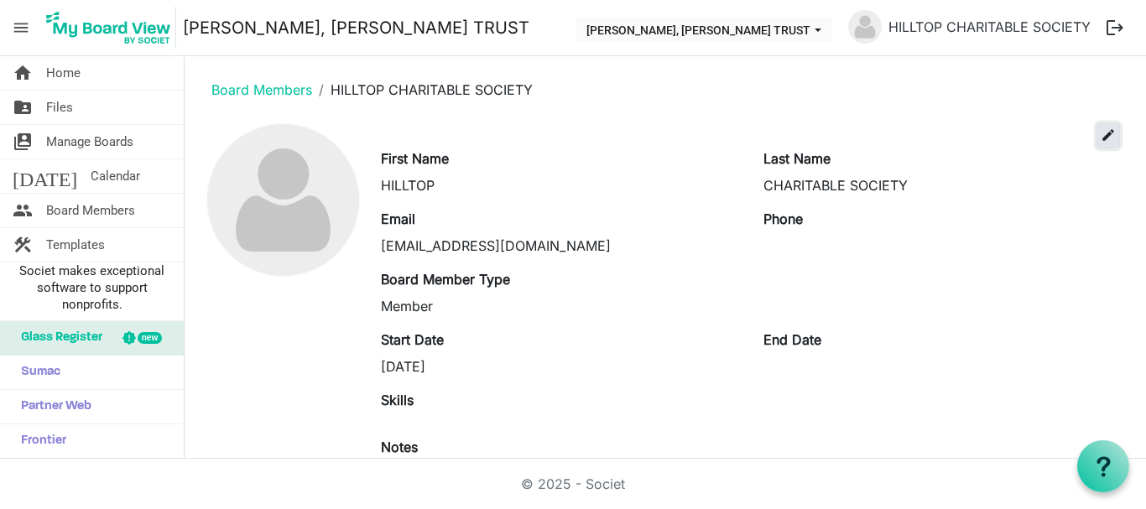
click at [1096, 144] on button "edit" at bounding box center [1107, 135] width 23 height 25
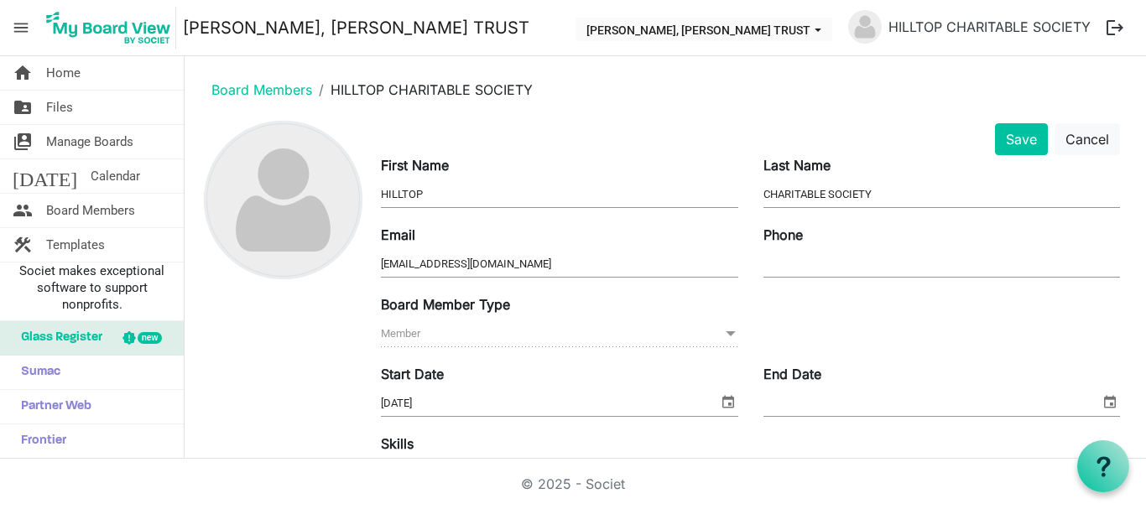
click at [319, 212] on img at bounding box center [283, 200] width 152 height 152
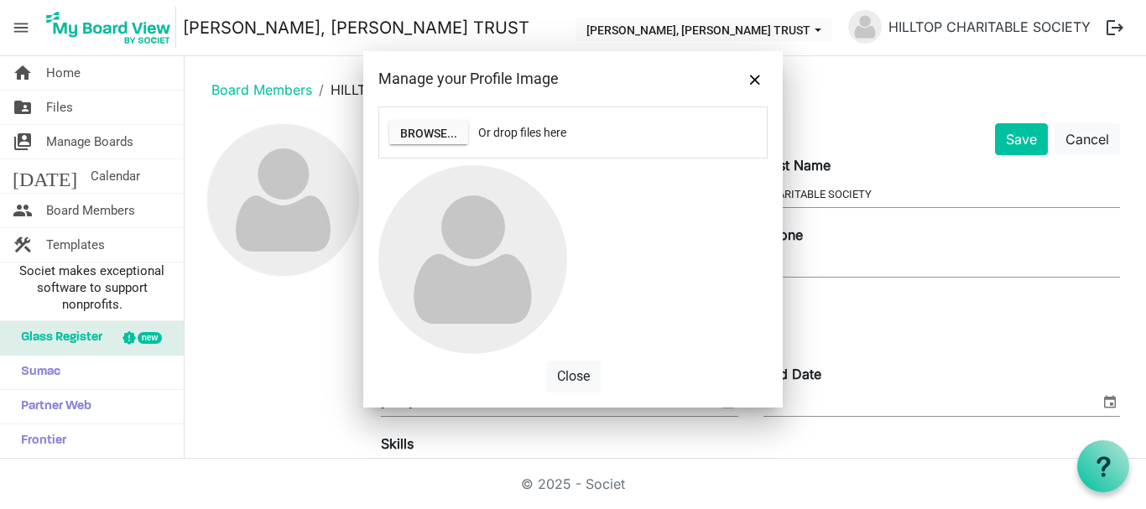
click at [443, 148] on div "Browse... Or drop files here" at bounding box center [572, 132] width 387 height 50
click at [439, 137] on button "Browse..." at bounding box center [428, 132] width 79 height 23
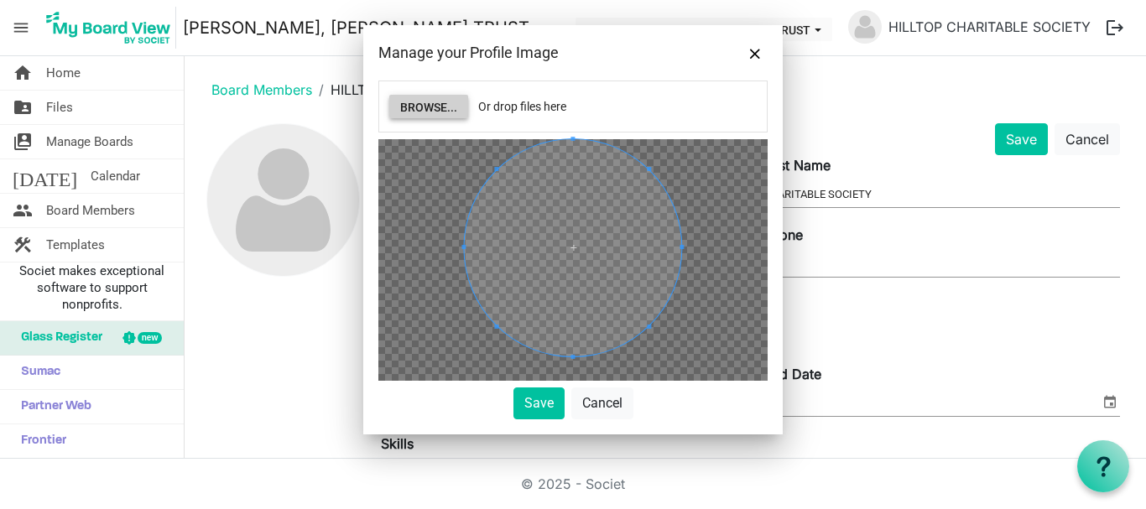
click at [528, 121] on div "Browse... Or drop files here Save Cancel" at bounding box center [572, 250] width 389 height 339
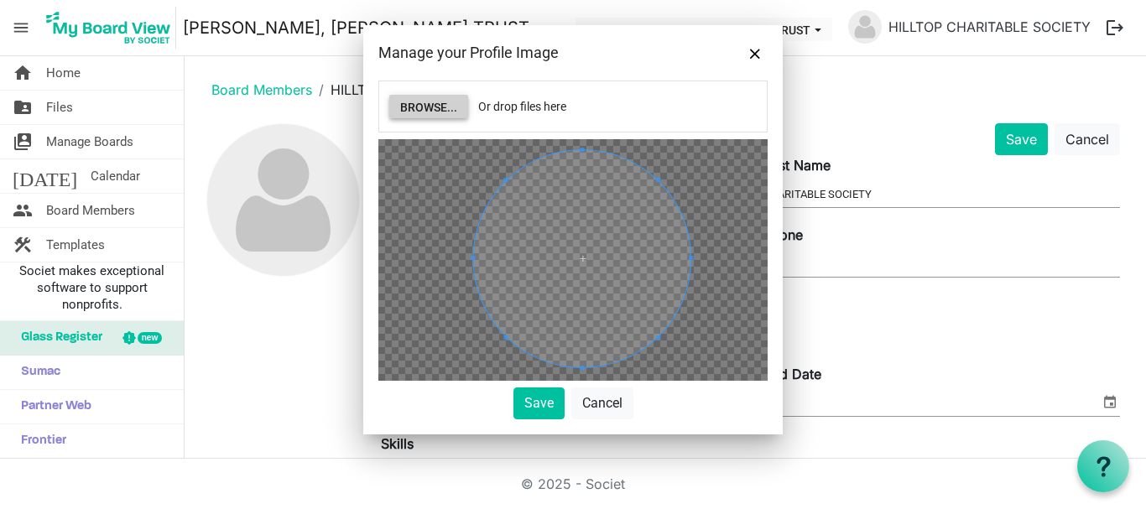
click at [474, 231] on div at bounding box center [581, 258] width 217 height 217
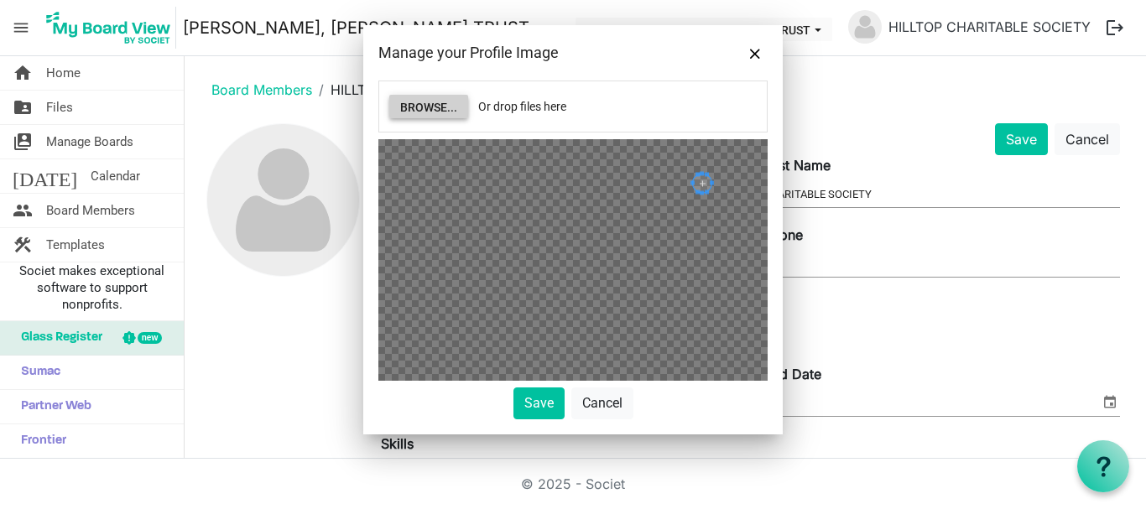
click at [692, 225] on div at bounding box center [572, 260] width 389 height 242
click at [478, 192] on div at bounding box center [572, 260] width 389 height 242
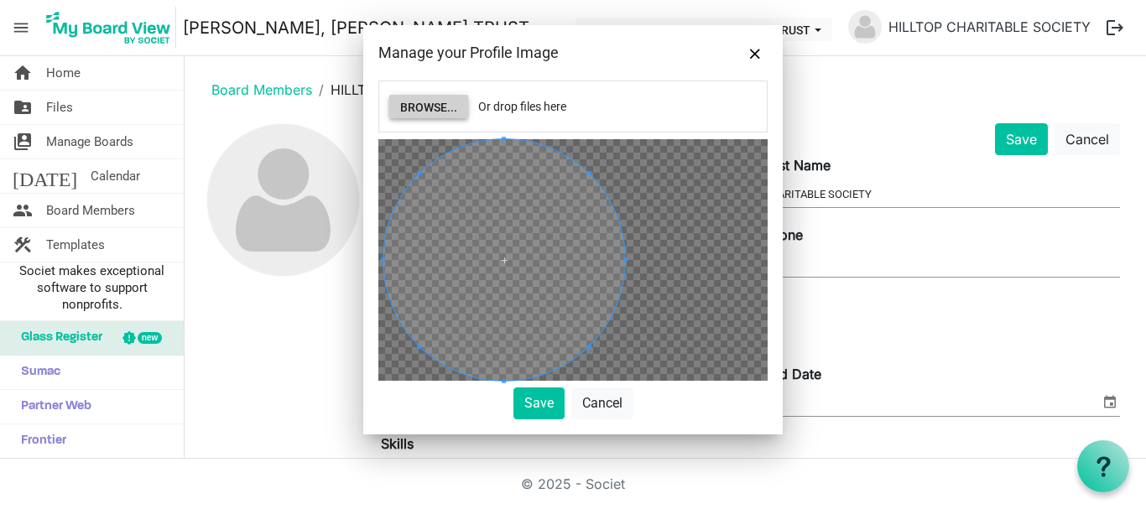
click at [842, 298] on body "menu [PERSON_NAME], [PERSON_NAME] TRUST [PERSON_NAME], [PERSON_NAME] TRUST HILL…" at bounding box center [573, 229] width 1146 height 459
click at [777, 256] on div "Browse... Or drop files here Save Cancel" at bounding box center [572, 258] width 419 height 354
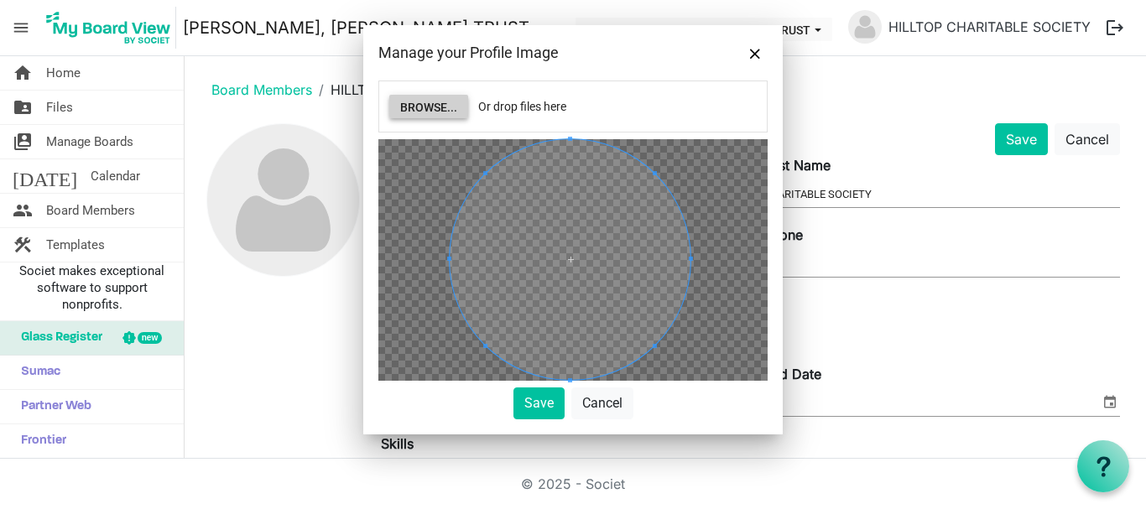
click at [573, 209] on span at bounding box center [570, 259] width 241 height 241
click at [533, 410] on button "Save" at bounding box center [538, 403] width 51 height 32
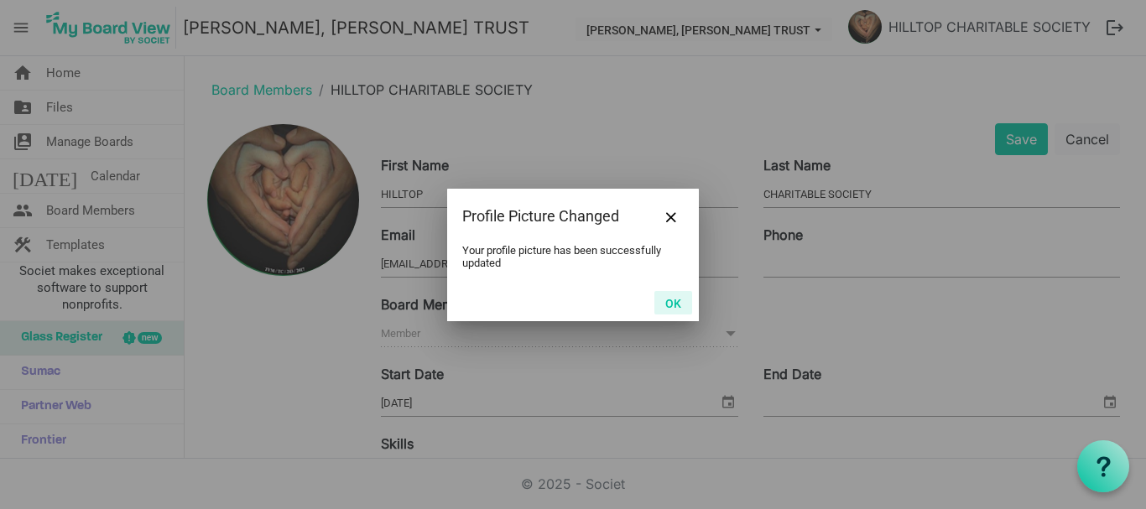
click at [673, 299] on button "OK" at bounding box center [673, 302] width 38 height 23
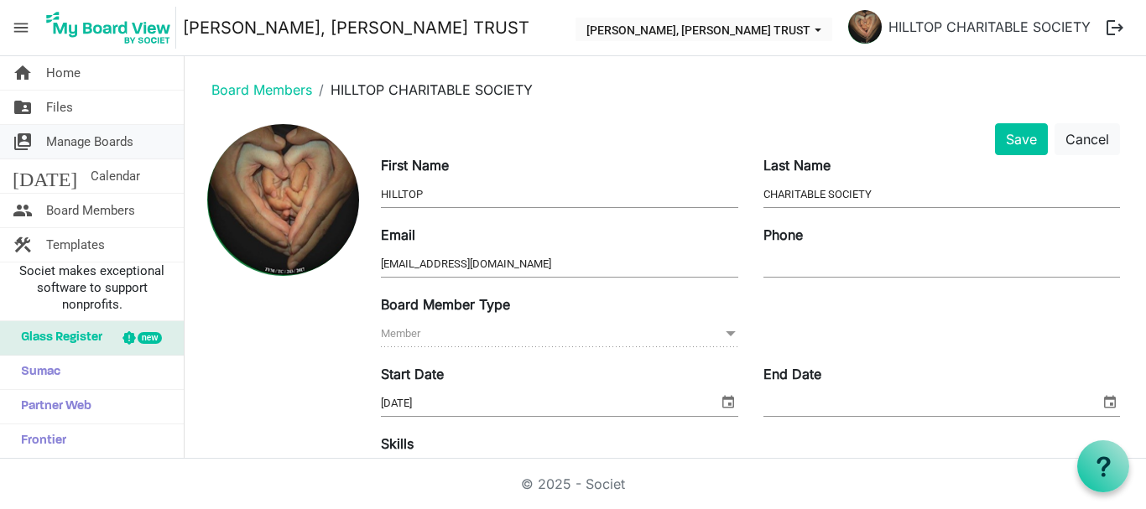
click at [64, 138] on span "Manage Boards" at bounding box center [89, 142] width 87 height 34
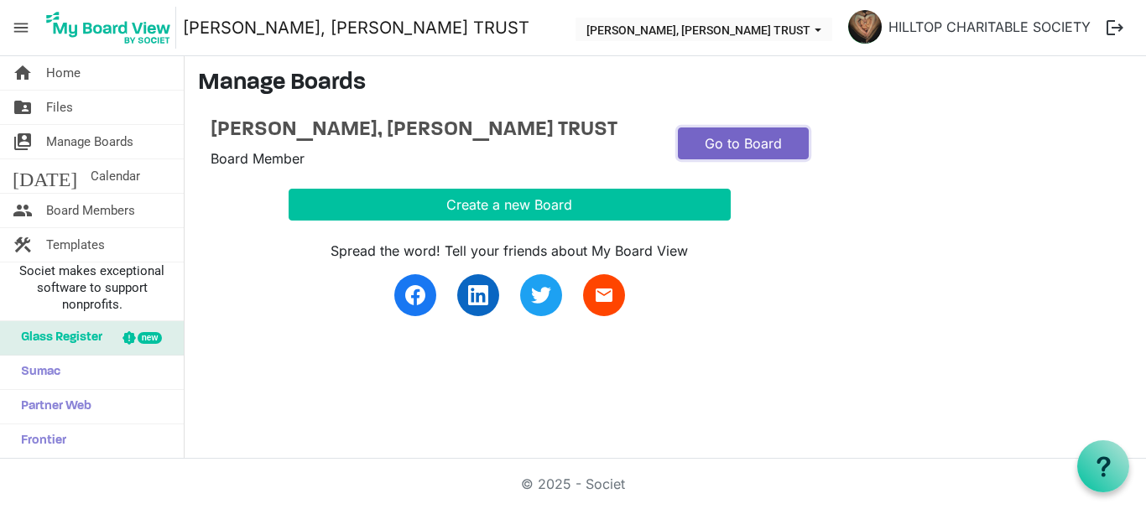
click at [706, 153] on link "Go to Board" at bounding box center [743, 143] width 131 height 32
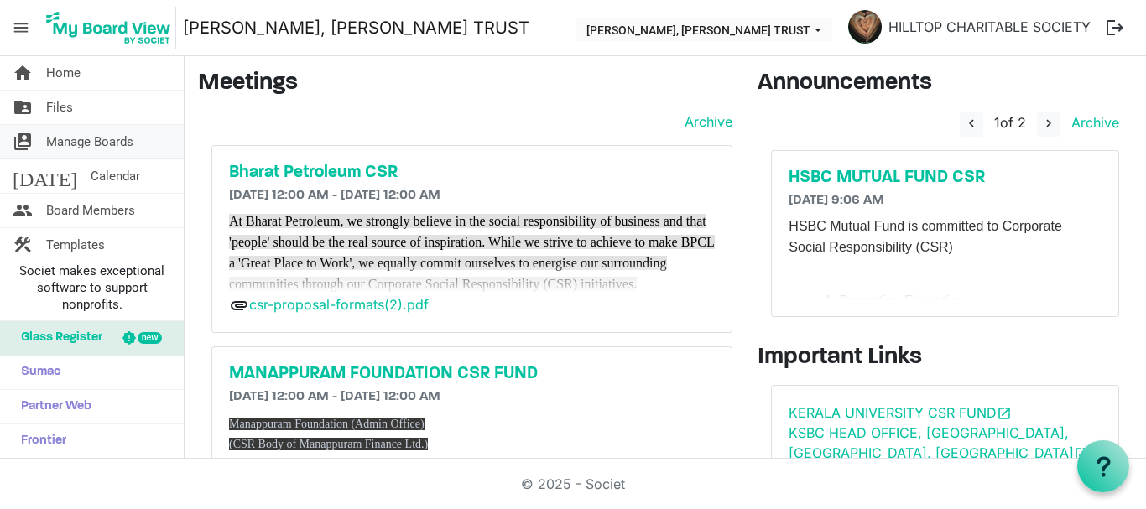
click at [117, 139] on span "Manage Boards" at bounding box center [89, 142] width 87 height 34
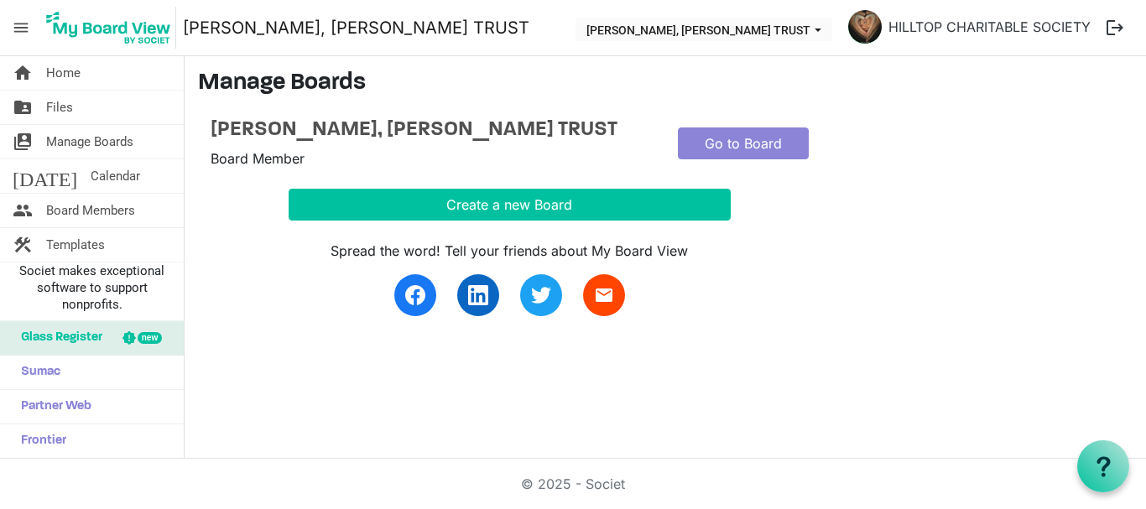
click at [29, 25] on span "menu" at bounding box center [21, 28] width 32 height 32
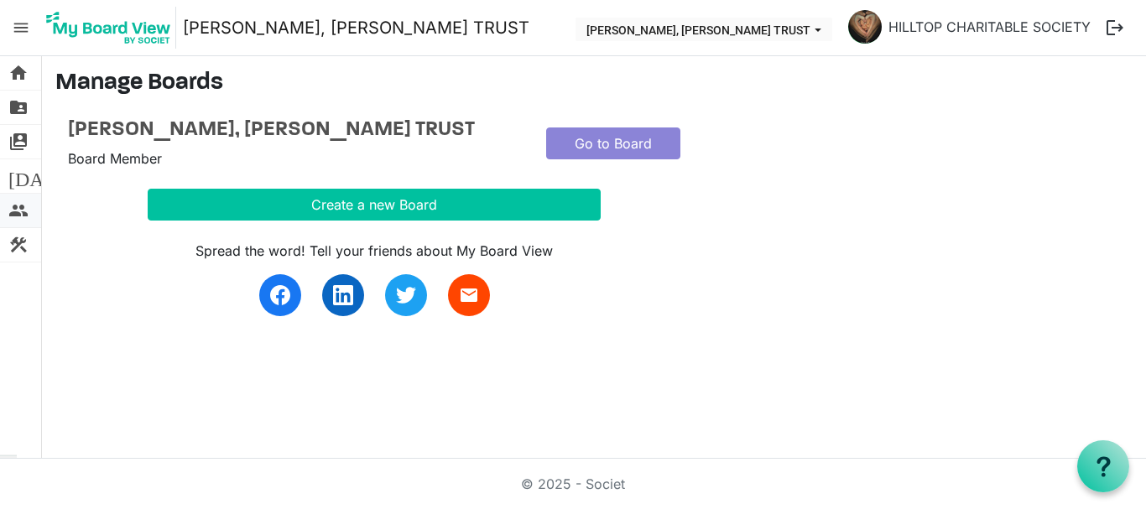
click at [17, 211] on span "people" at bounding box center [18, 211] width 20 height 34
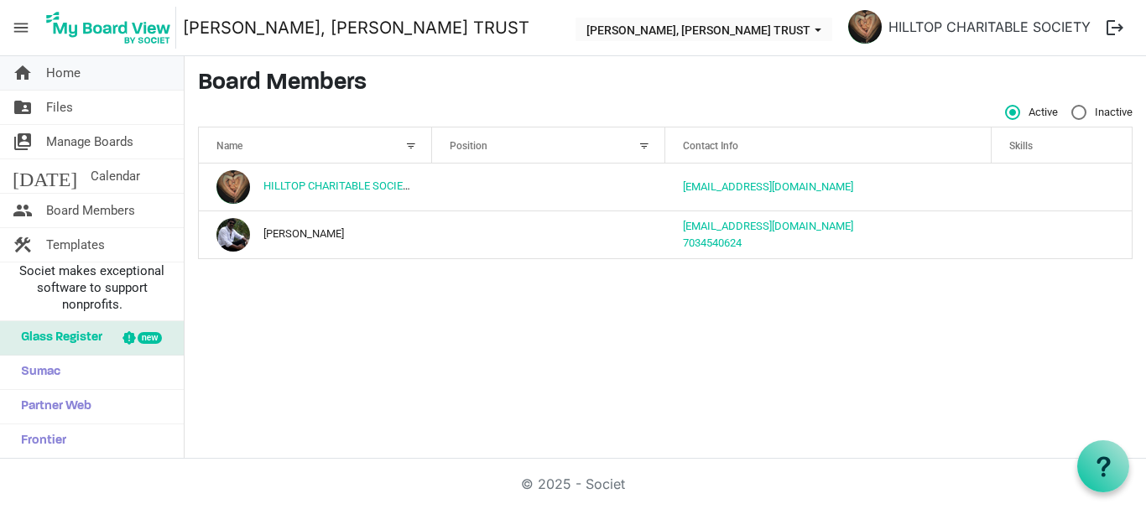
click at [65, 76] on span "Home" at bounding box center [63, 73] width 34 height 34
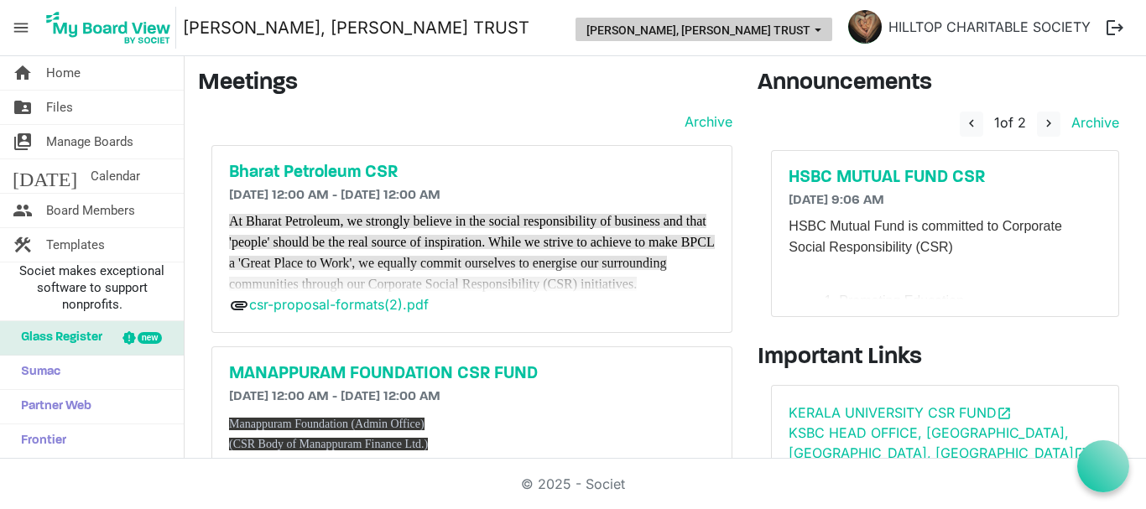
click at [819, 32] on span "THERESA BHAVAN, IMMANUEL CHARITABLE TRUST dropdownbutton" at bounding box center [817, 30] width 15 height 7
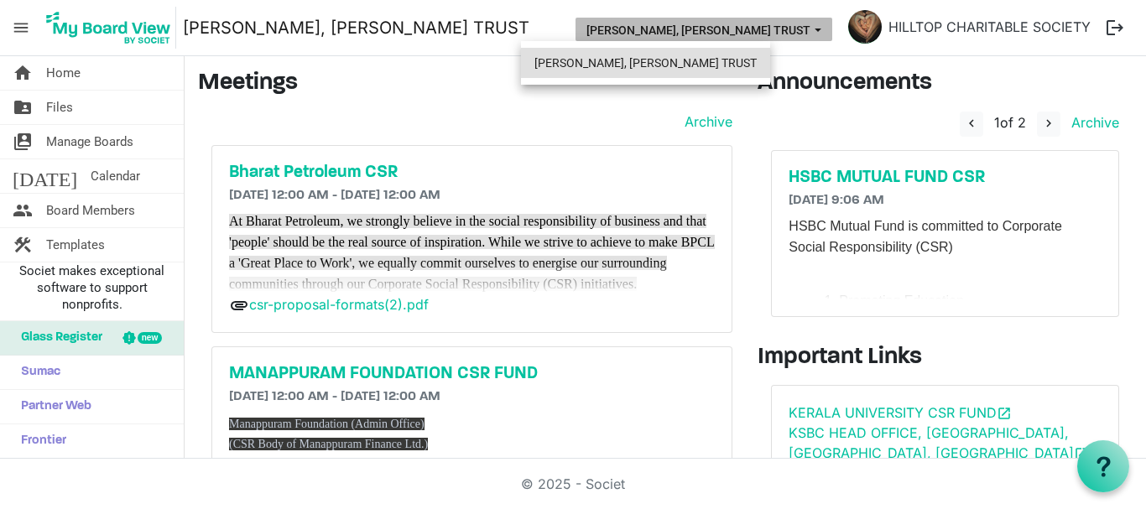
click at [693, 65] on li "[PERSON_NAME], [PERSON_NAME] TRUST" at bounding box center [645, 63] width 249 height 30
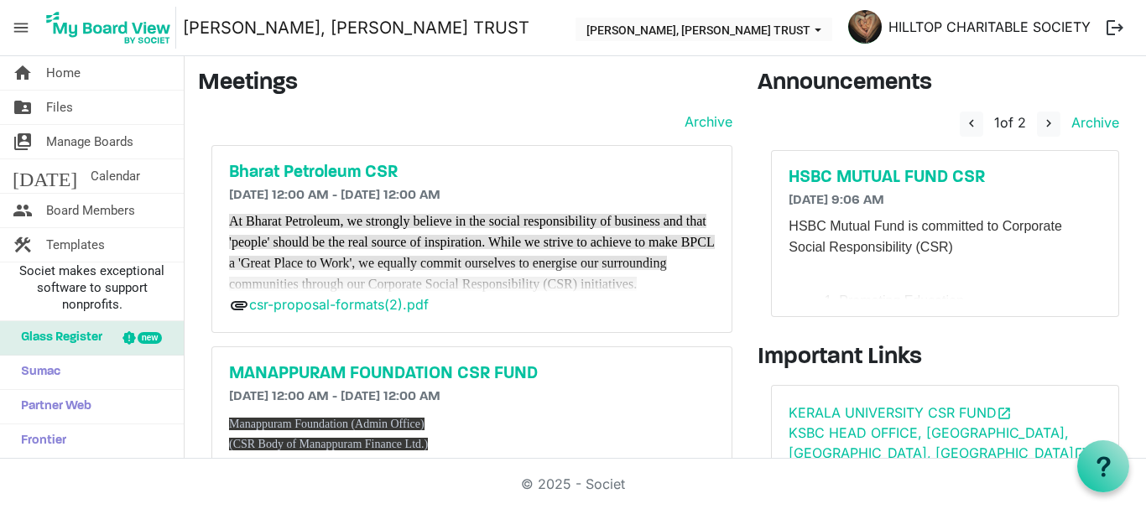
click at [1034, 36] on link "HILLTOP CHARITABLE SOCIETY" at bounding box center [989, 27] width 216 height 34
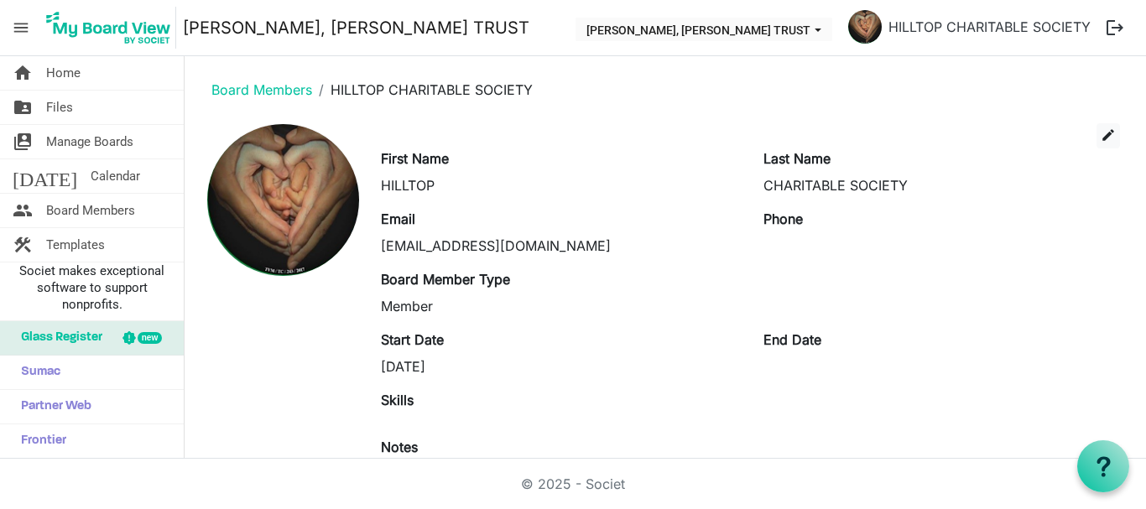
click at [1113, 28] on button "logout" at bounding box center [1114, 27] width 35 height 35
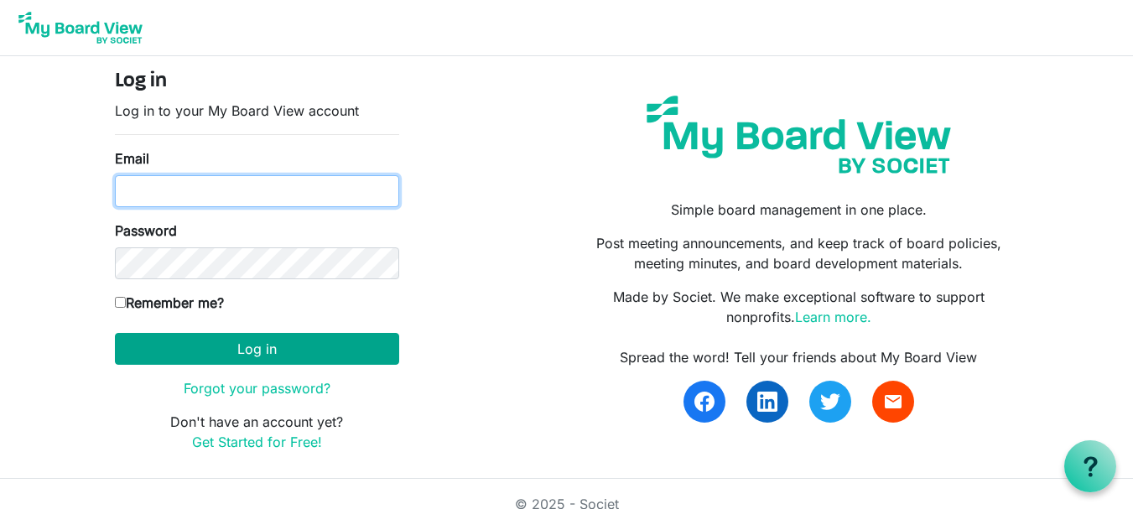
type input "theresabhavanvembuva@gmail.com"
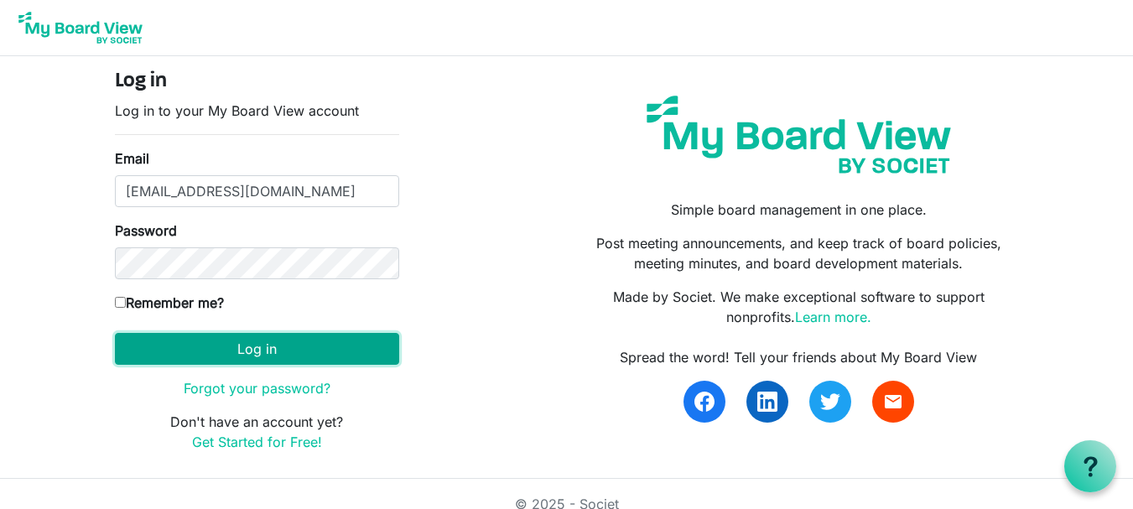
click at [217, 345] on button "Log in" at bounding box center [257, 349] width 284 height 32
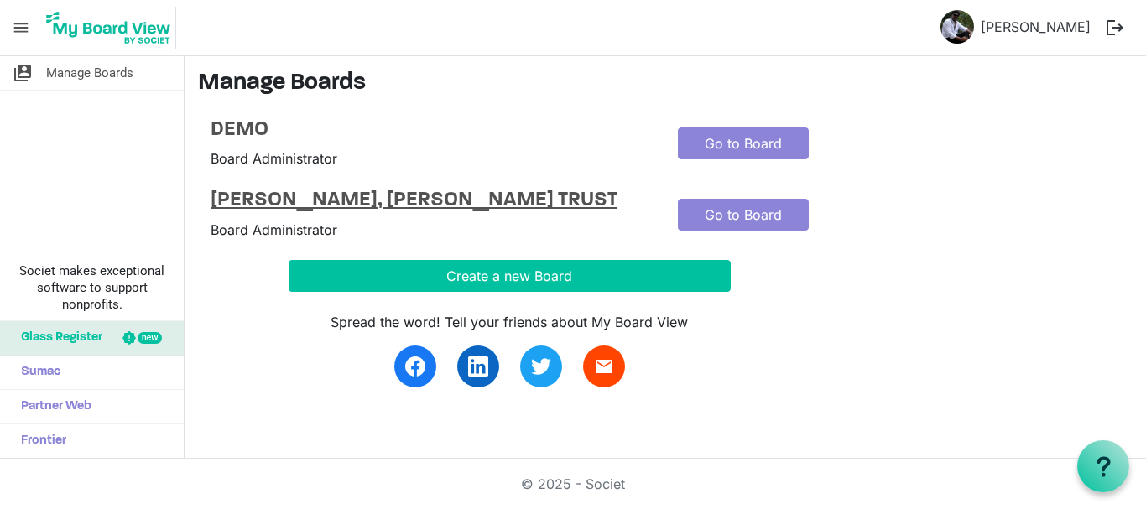
click at [346, 212] on h4 "[PERSON_NAME], [PERSON_NAME] TRUST" at bounding box center [432, 201] width 442 height 24
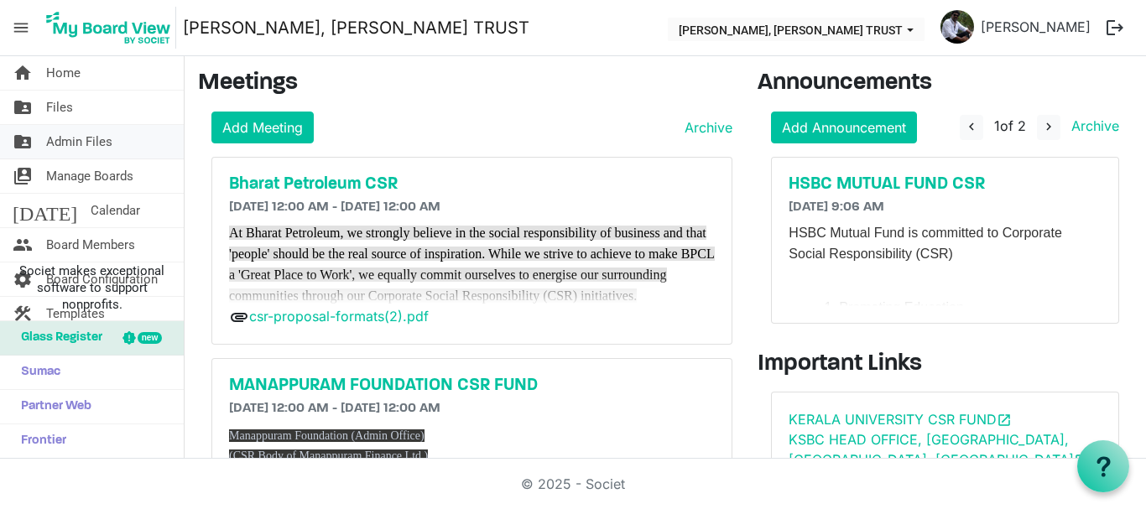
click at [97, 151] on span "Admin Files" at bounding box center [79, 142] width 66 height 34
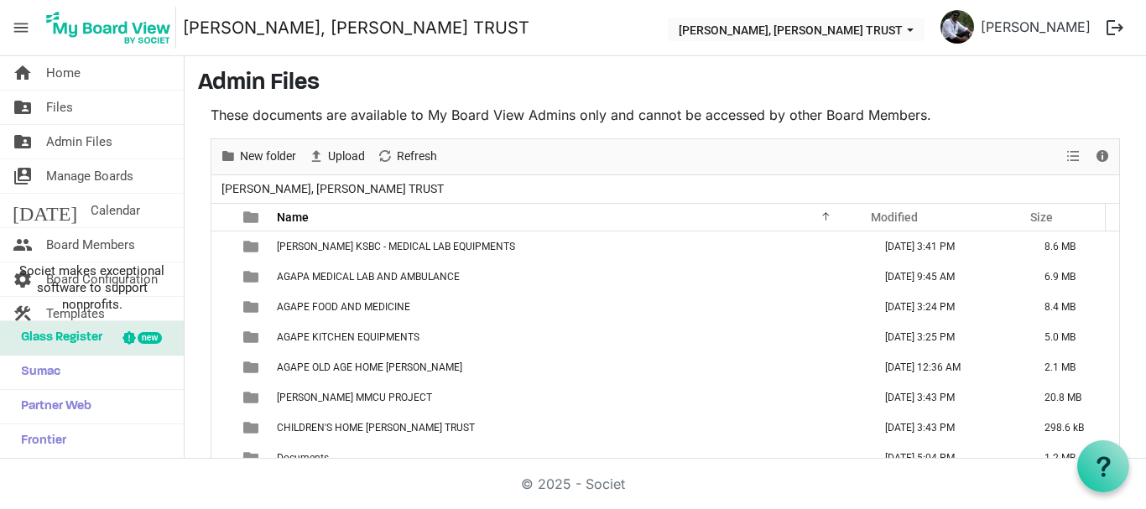
scroll to position [70, 0]
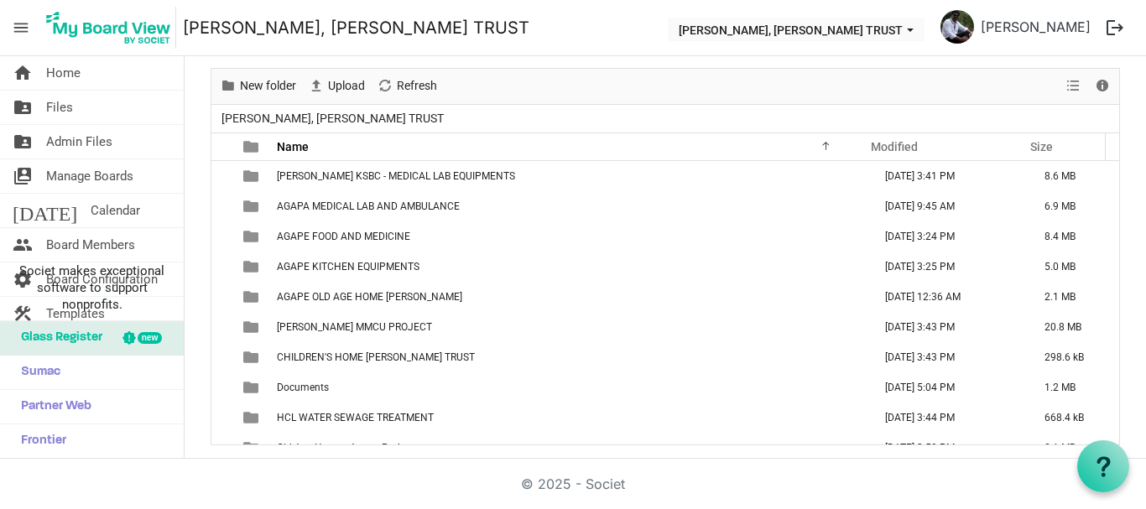
click at [18, 35] on span "menu" at bounding box center [21, 28] width 32 height 32
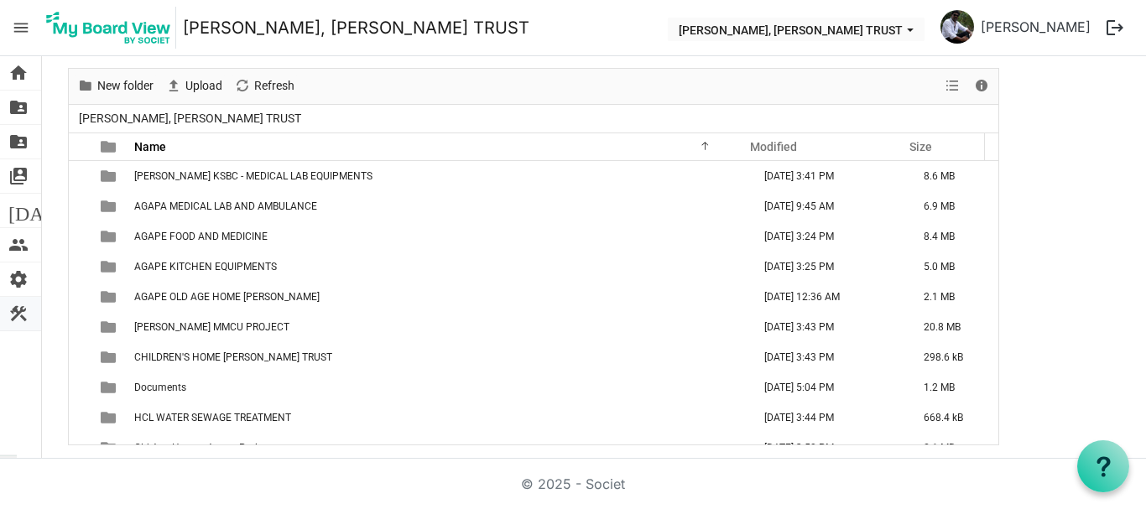
click at [17, 307] on span "construction" at bounding box center [18, 314] width 20 height 34
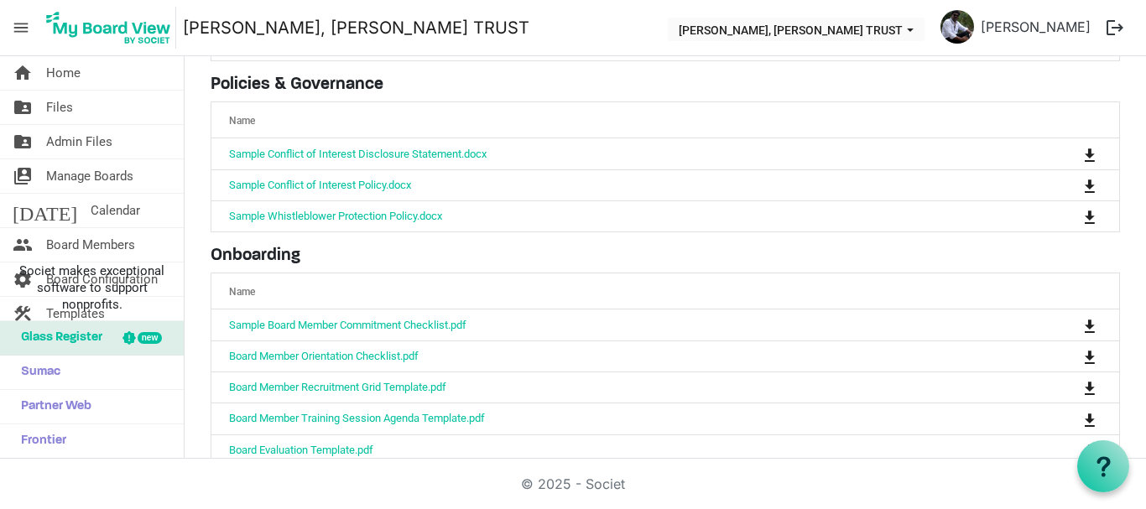
scroll to position [236, 0]
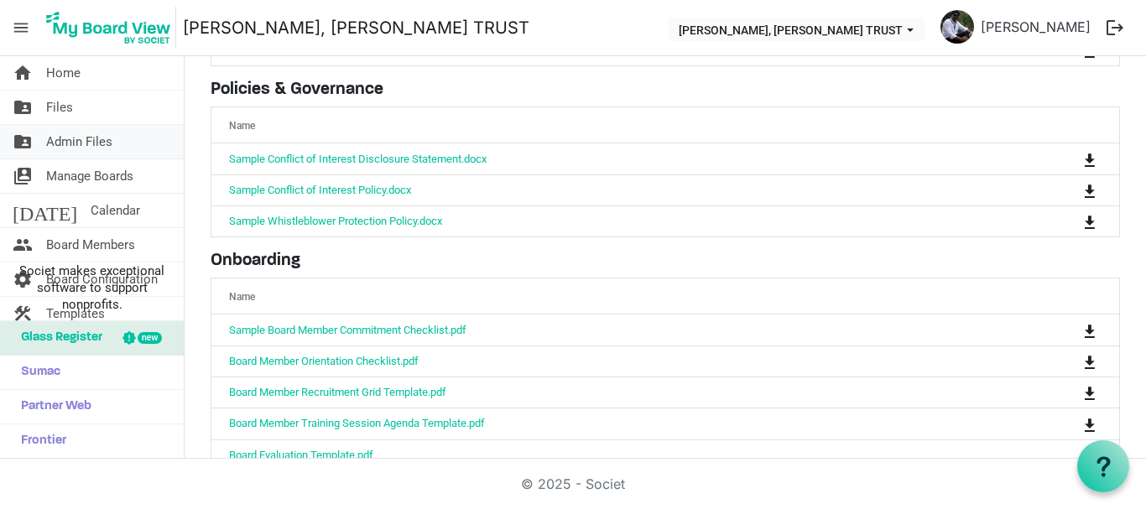
click at [82, 140] on span "Admin Files" at bounding box center [79, 142] width 66 height 34
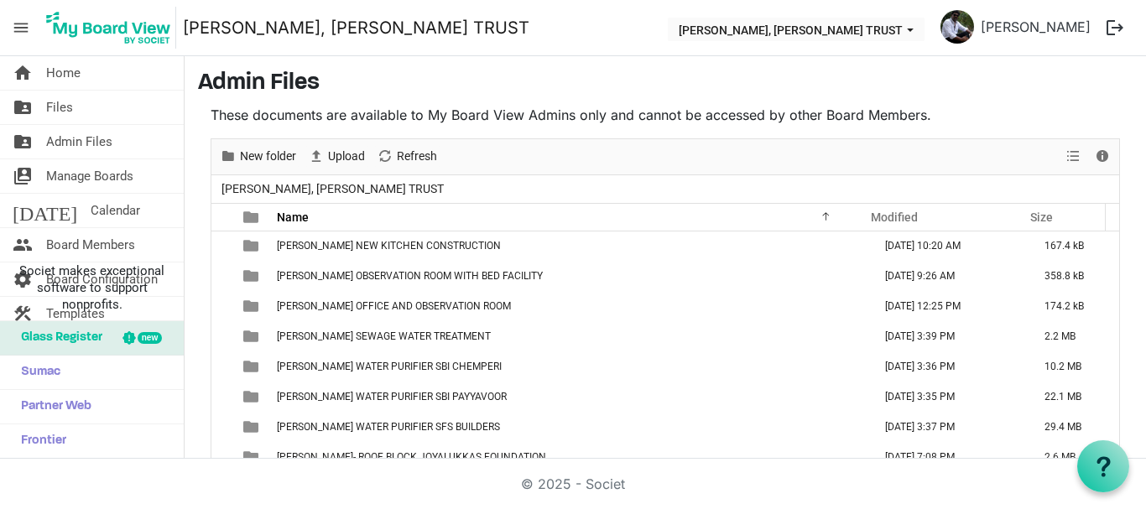
scroll to position [773, 0]
